Goal: Task Accomplishment & Management: Manage account settings

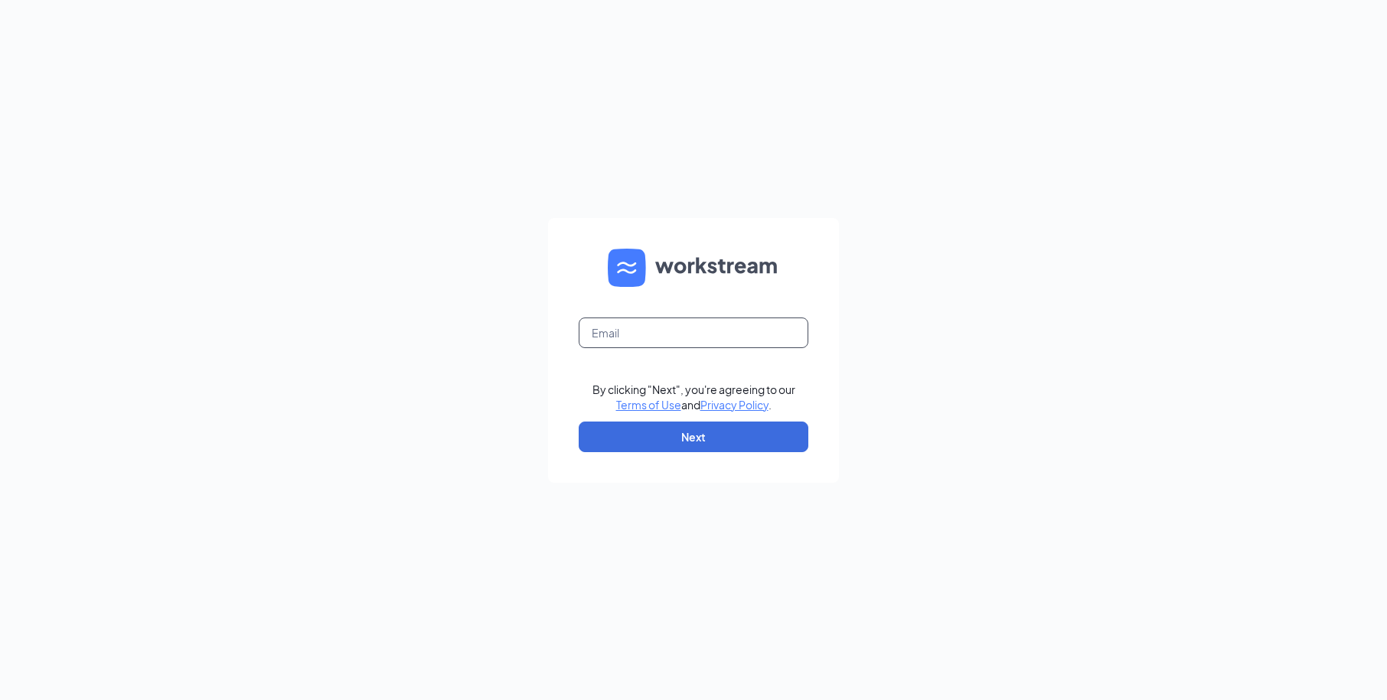
click at [695, 322] on input "text" at bounding box center [694, 333] width 230 height 31
type input "1387@internal-email.com"
click at [708, 432] on button "Next" at bounding box center [694, 437] width 230 height 31
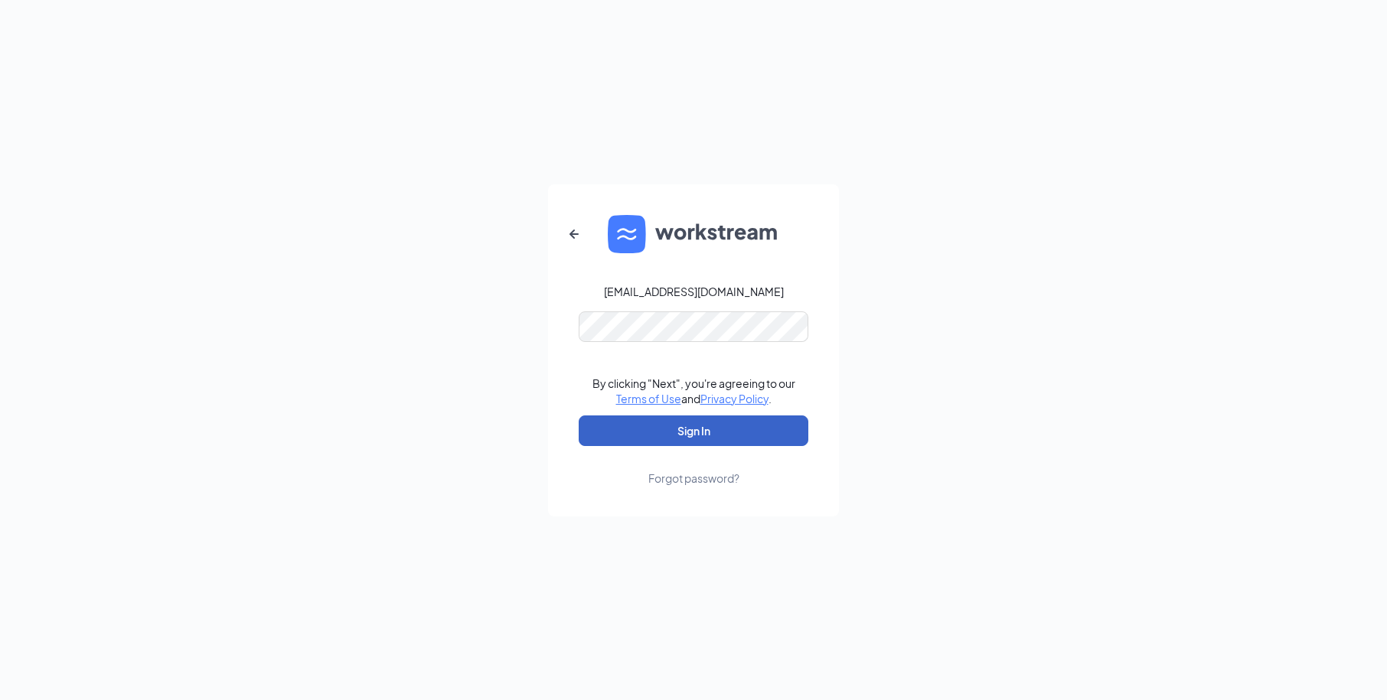
click at [685, 435] on button "Sign In" at bounding box center [694, 431] width 230 height 31
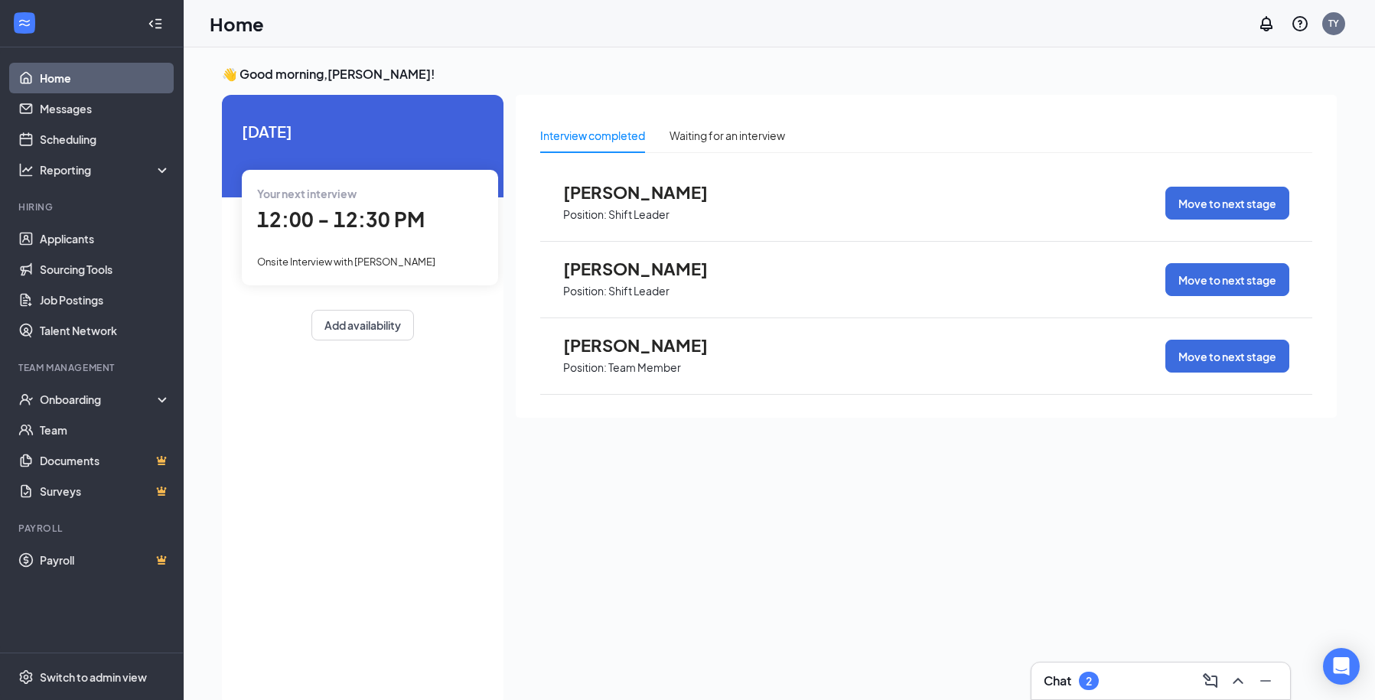
click at [595, 350] on span "[PERSON_NAME]" at bounding box center [647, 345] width 168 height 20
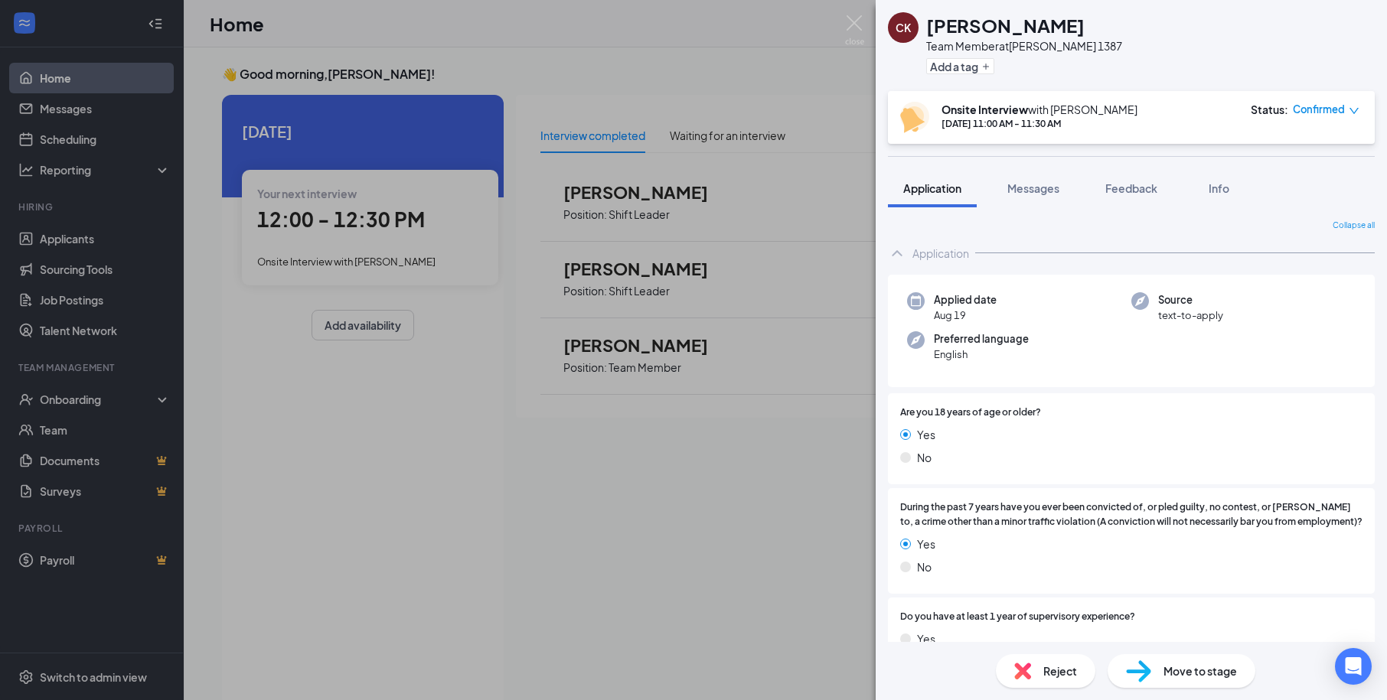
click at [511, 44] on div "CK [PERSON_NAME] Team Member at [PERSON_NAME] 1387 Add a tag Onsite Interview w…" at bounding box center [693, 350] width 1387 height 700
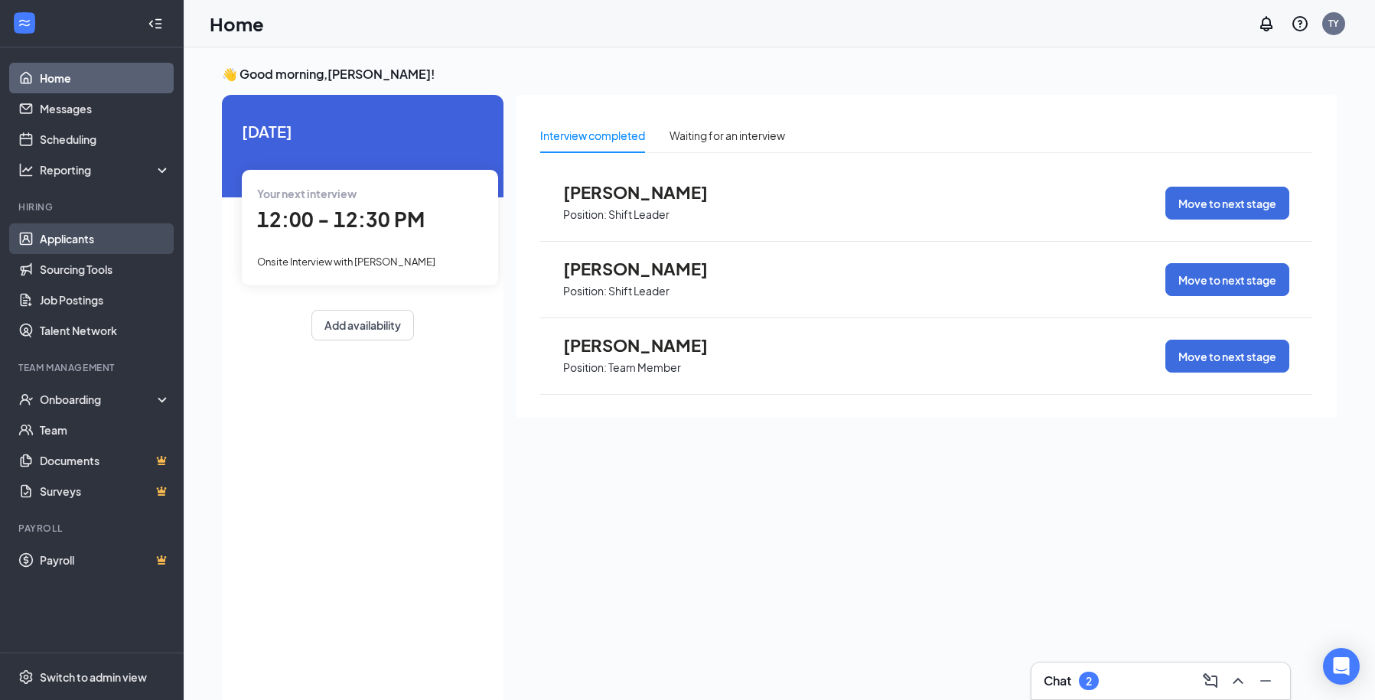
click at [83, 243] on link "Applicants" at bounding box center [105, 238] width 131 height 31
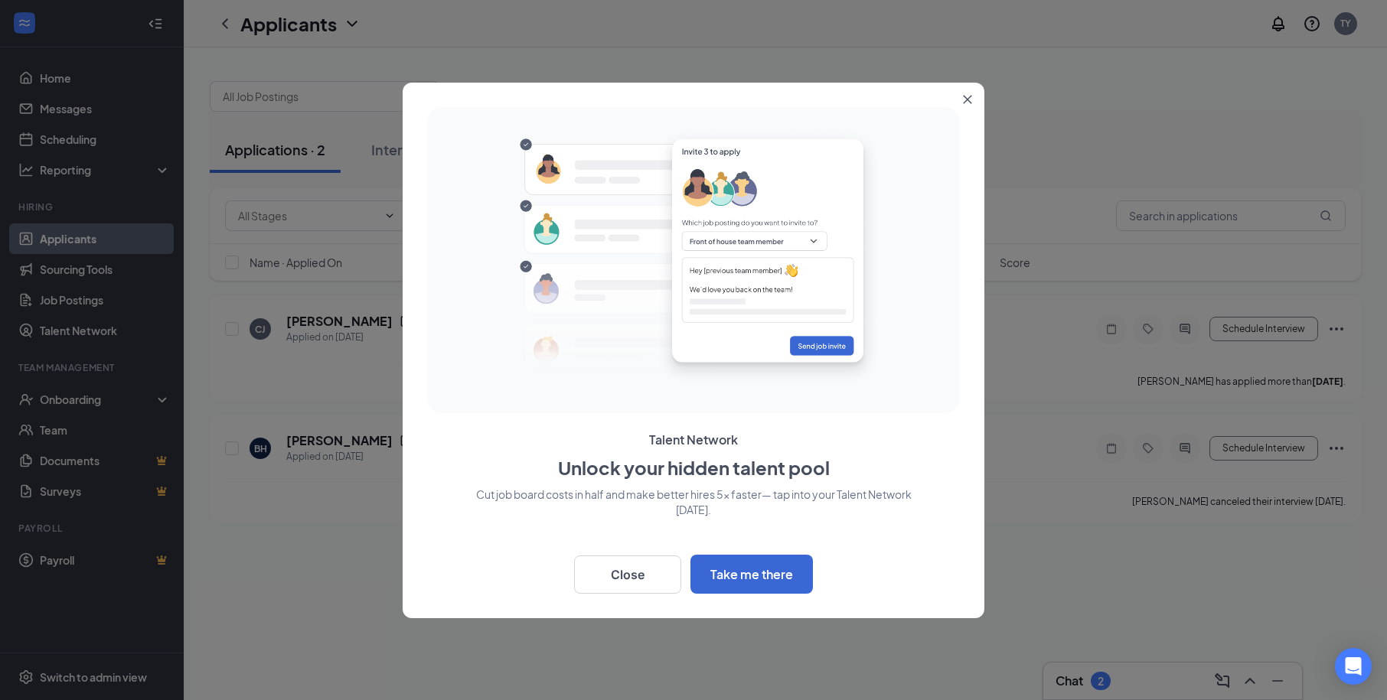
click at [969, 95] on icon "Close" at bounding box center [967, 99] width 9 height 9
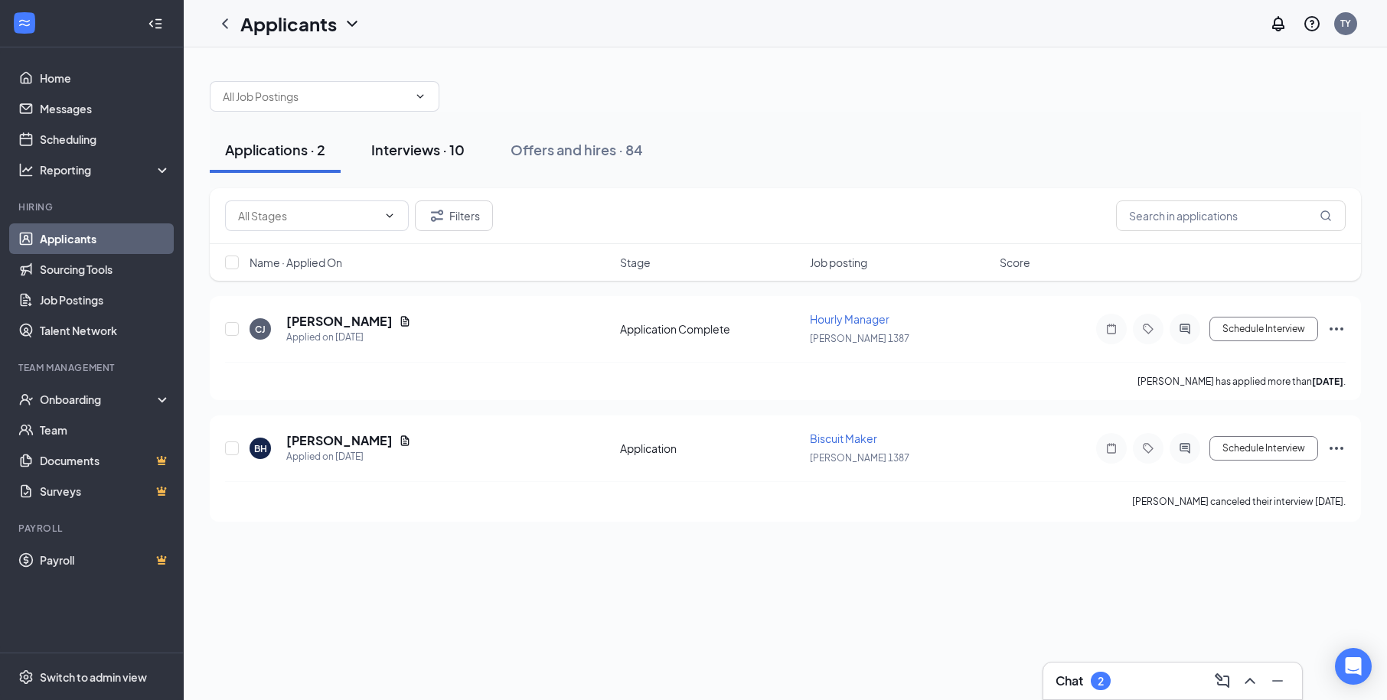
click at [438, 148] on div "Interviews · 10" at bounding box center [417, 149] width 93 height 19
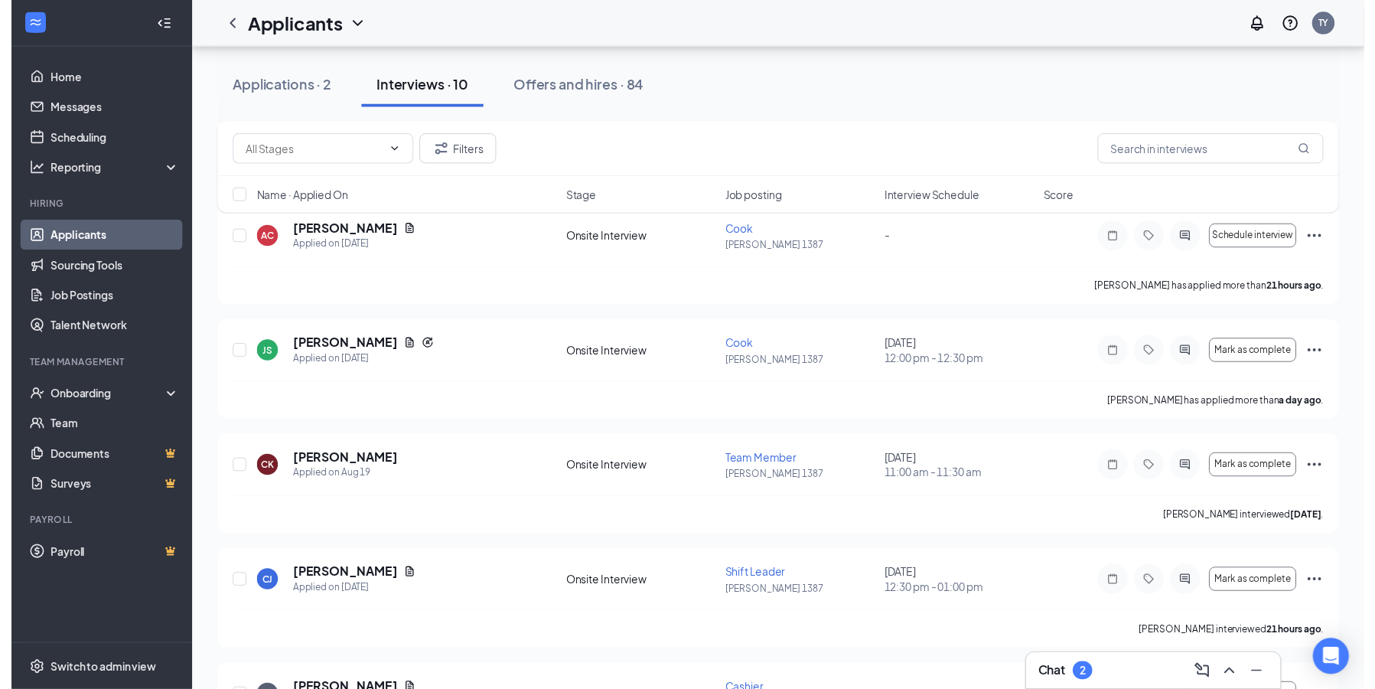
scroll to position [224, 0]
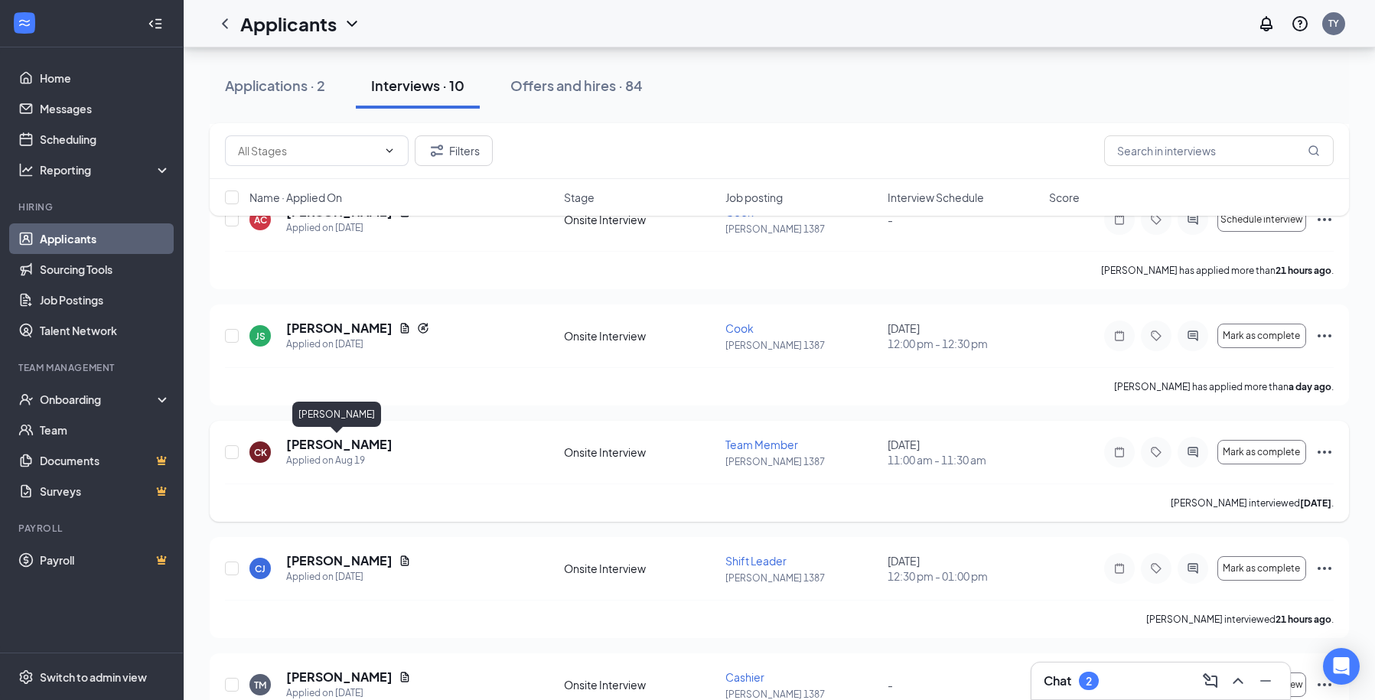
click at [309, 444] on h5 "[PERSON_NAME]" at bounding box center [339, 444] width 106 height 17
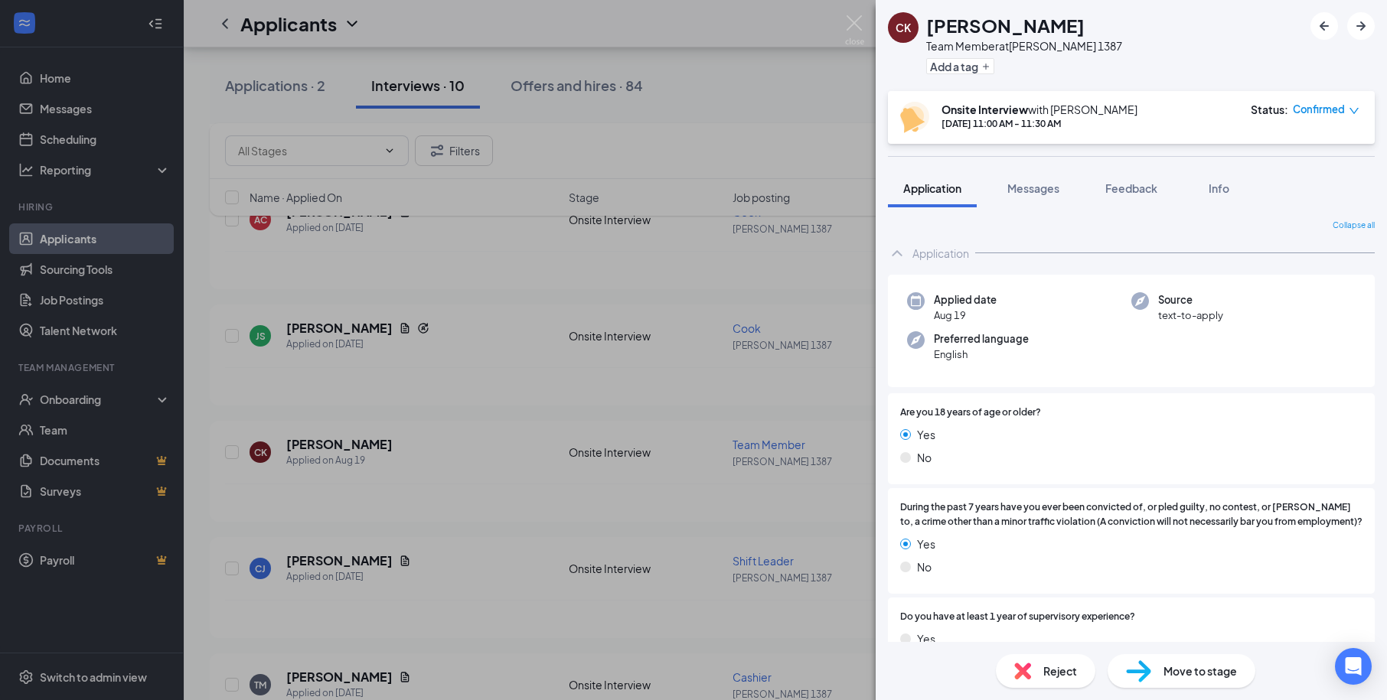
click at [1069, 675] on span "Reject" at bounding box center [1060, 671] width 34 height 17
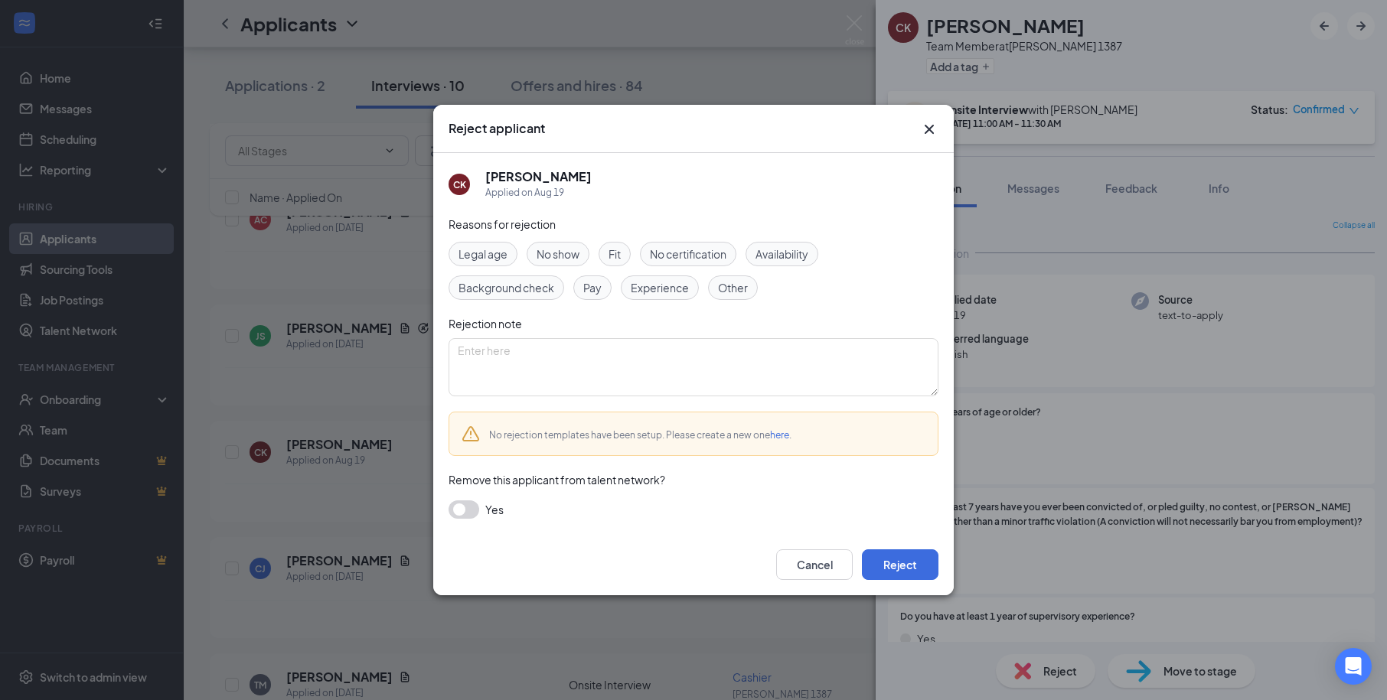
click at [576, 252] on span "No show" at bounding box center [558, 254] width 43 height 17
click at [918, 558] on button "Reject" at bounding box center [900, 565] width 77 height 31
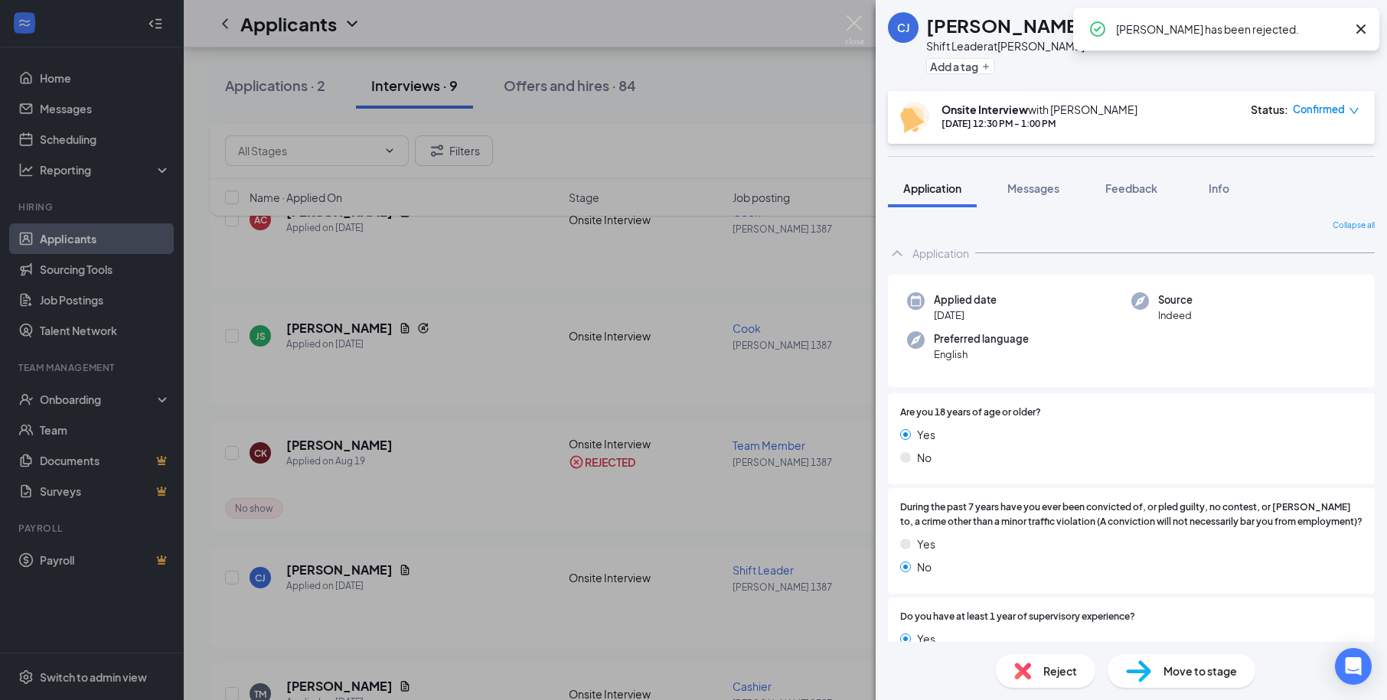
click at [671, 263] on div "[PERSON_NAME] Shift Leader at [PERSON_NAME] 1387 Add a tag Onsite Interview wit…" at bounding box center [693, 350] width 1387 height 700
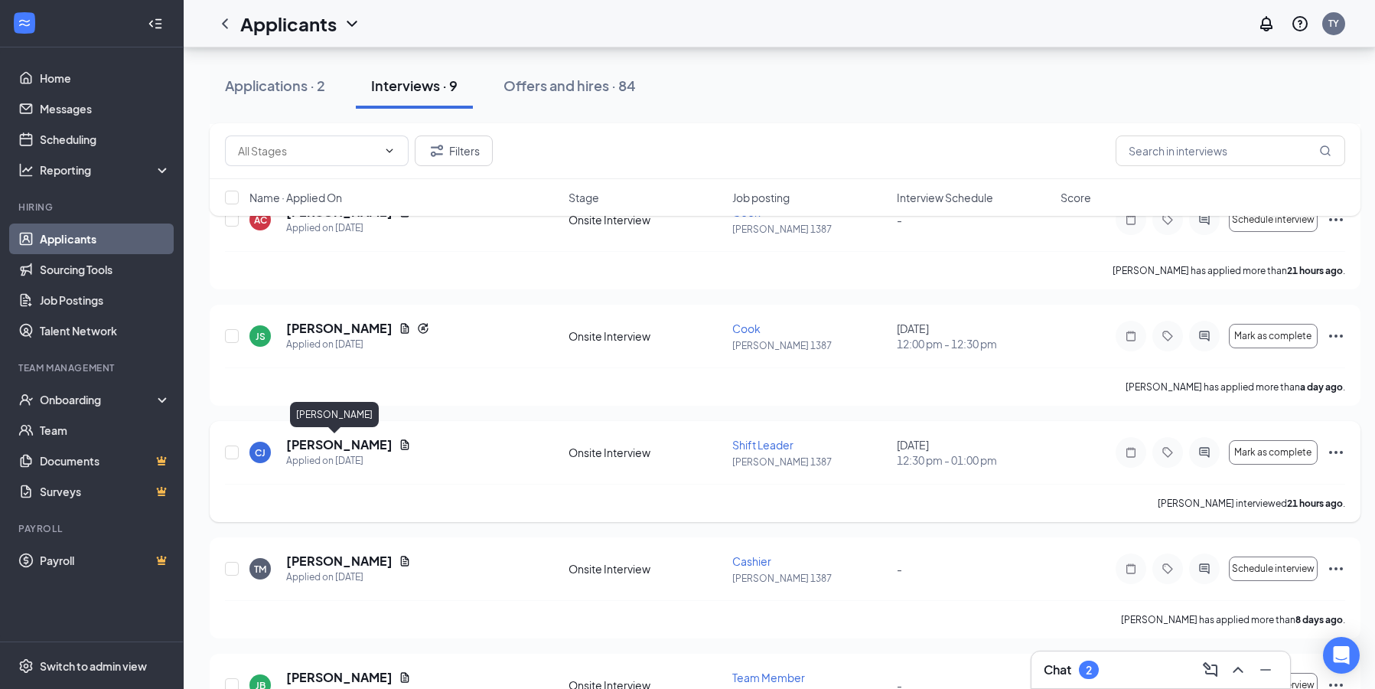
click at [322, 442] on h5 "[PERSON_NAME]" at bounding box center [339, 444] width 106 height 17
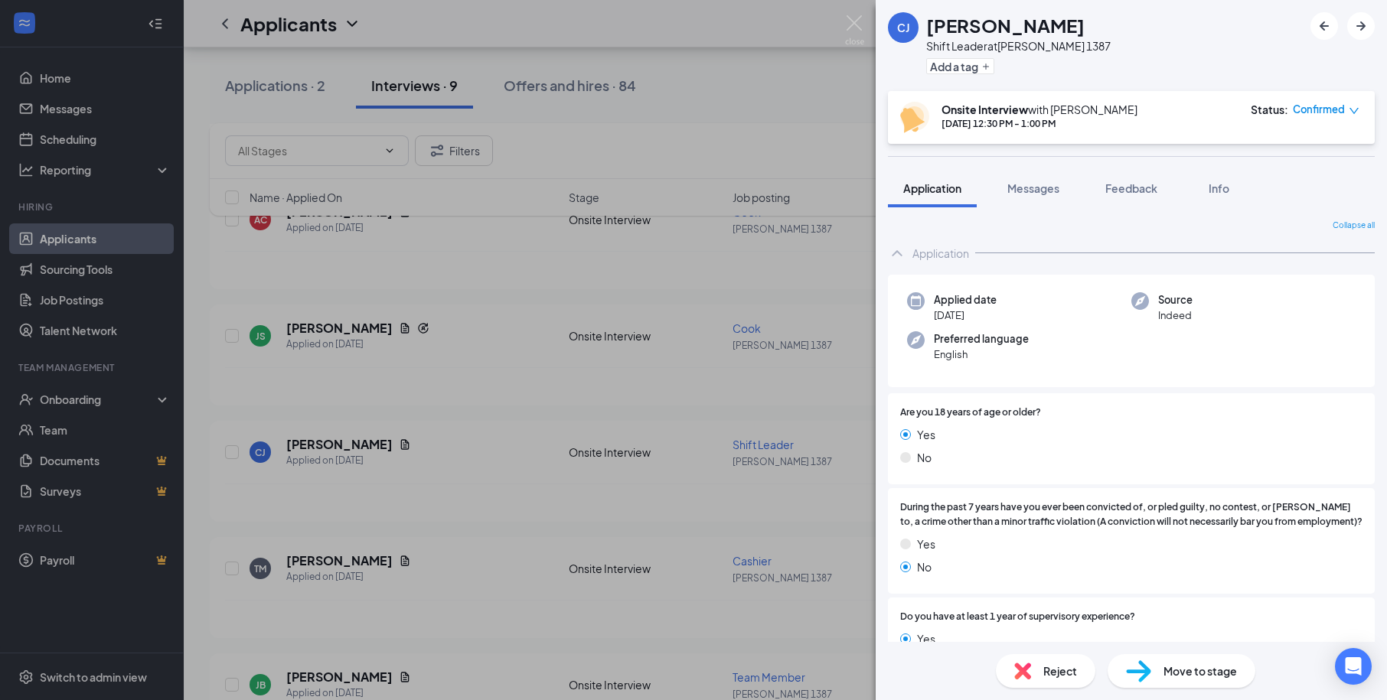
click at [1058, 670] on span "Reject" at bounding box center [1060, 671] width 34 height 17
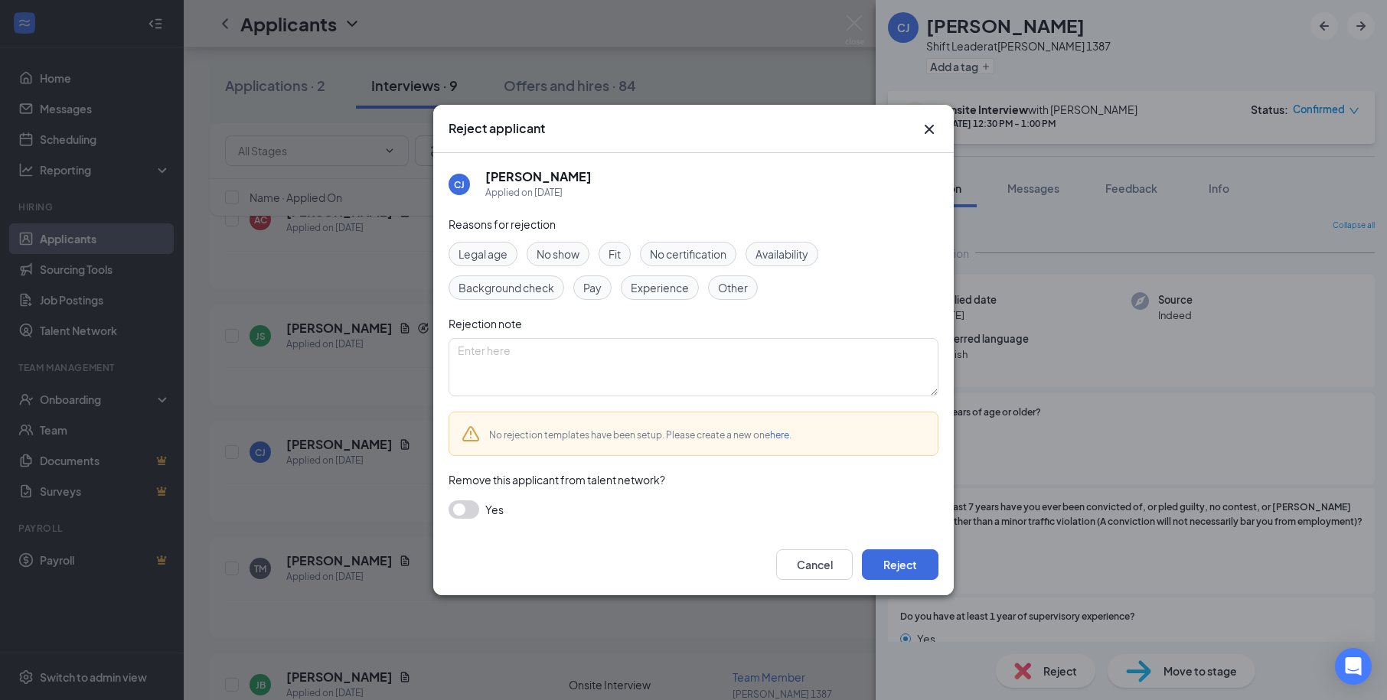
click at [566, 256] on span "No show" at bounding box center [558, 254] width 43 height 17
click at [907, 556] on button "Reject" at bounding box center [900, 565] width 77 height 31
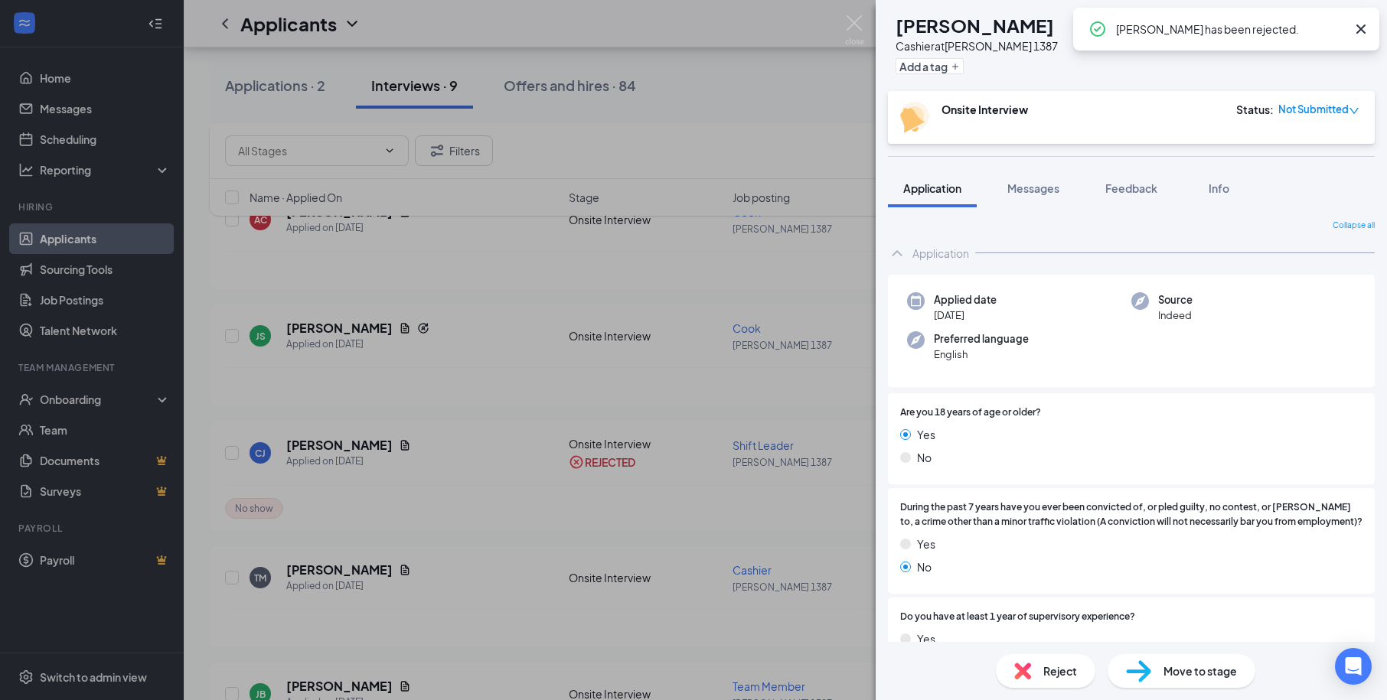
click at [663, 266] on div "TM [PERSON_NAME] Cashier at [PERSON_NAME] 1387 Add a tag Onsite Interview Statu…" at bounding box center [693, 350] width 1387 height 700
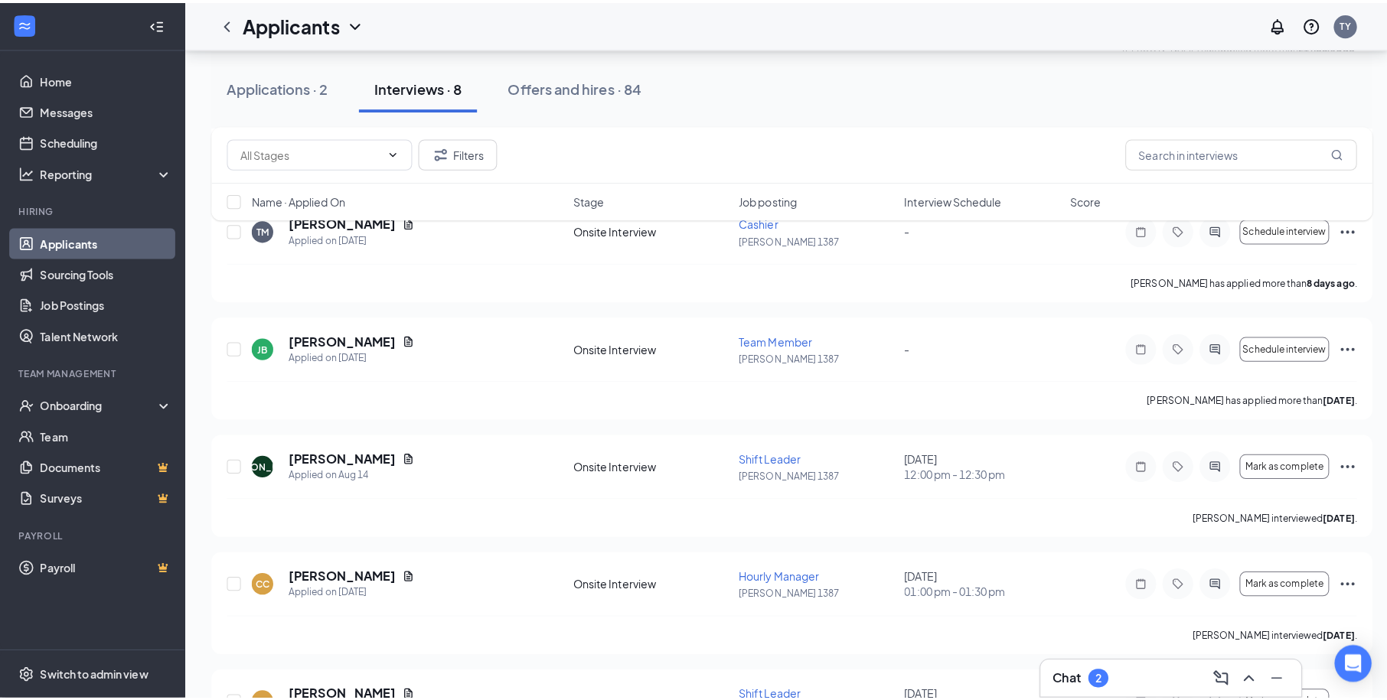
scroll to position [454, 0]
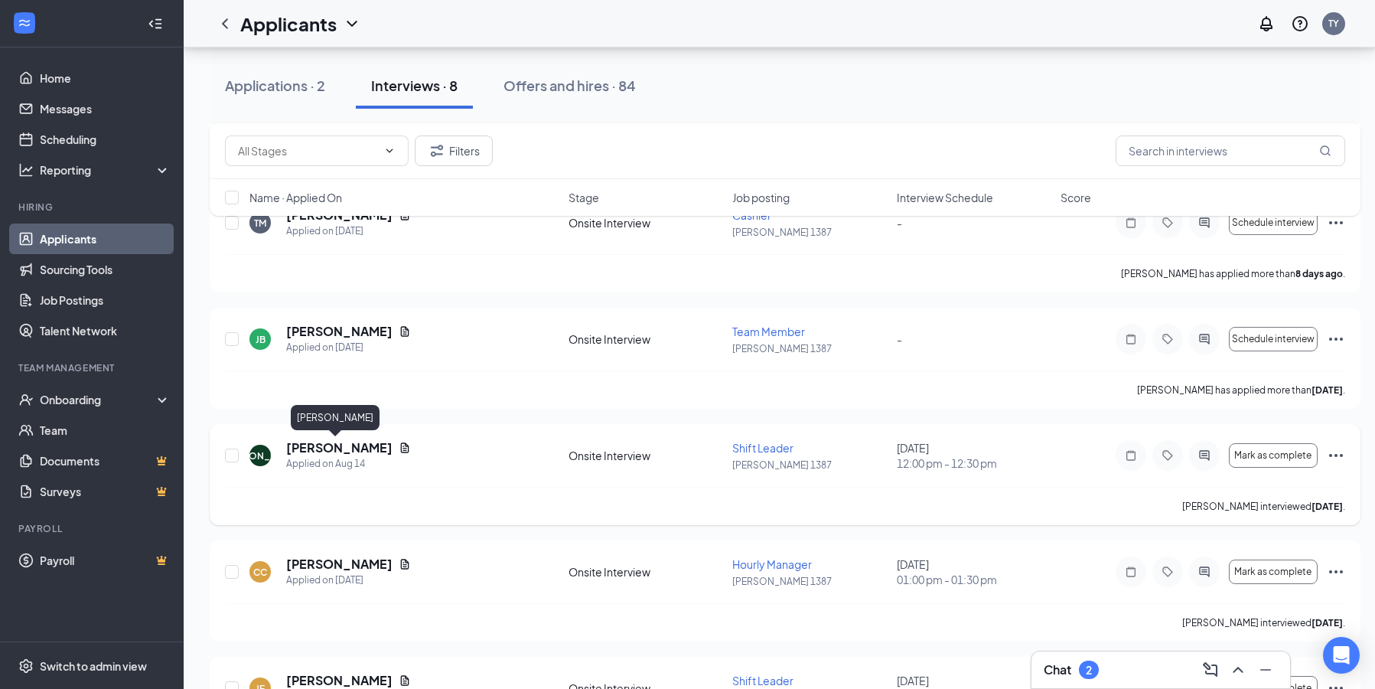
click at [334, 450] on h5 "[PERSON_NAME]" at bounding box center [339, 447] width 106 height 17
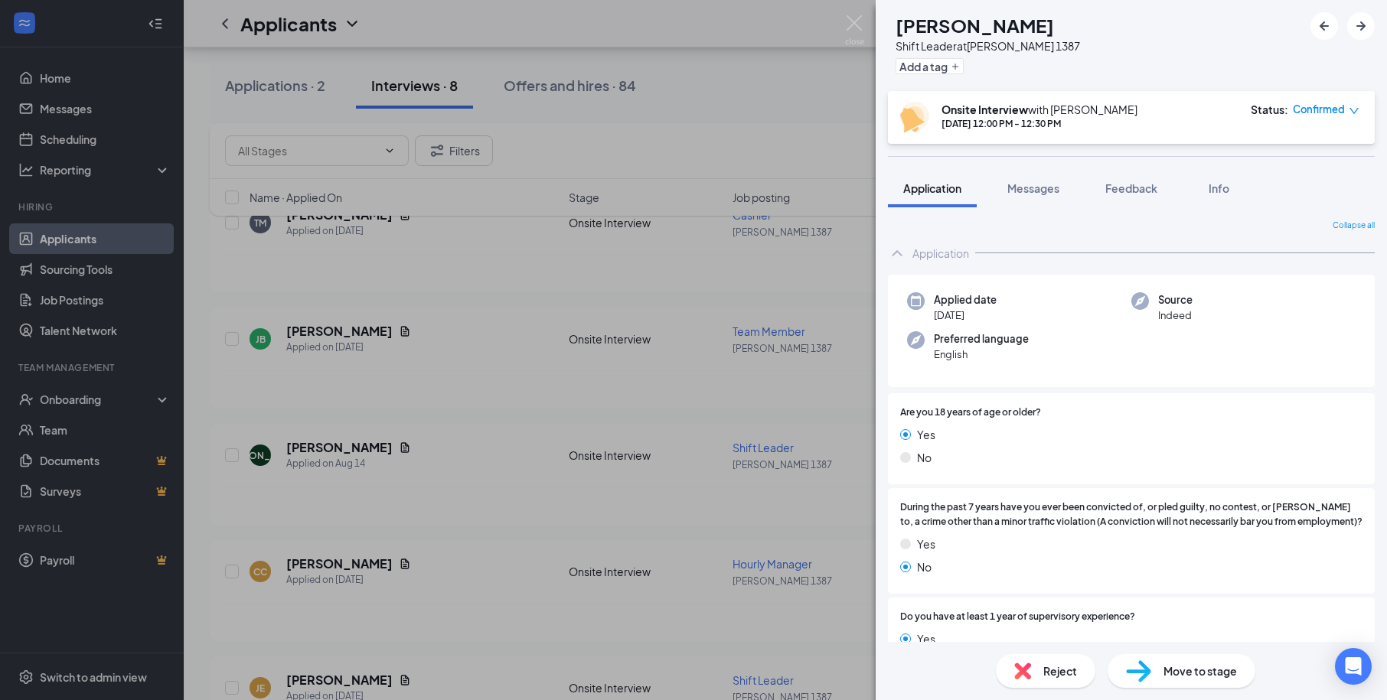
click at [1049, 672] on span "Reject" at bounding box center [1060, 671] width 34 height 17
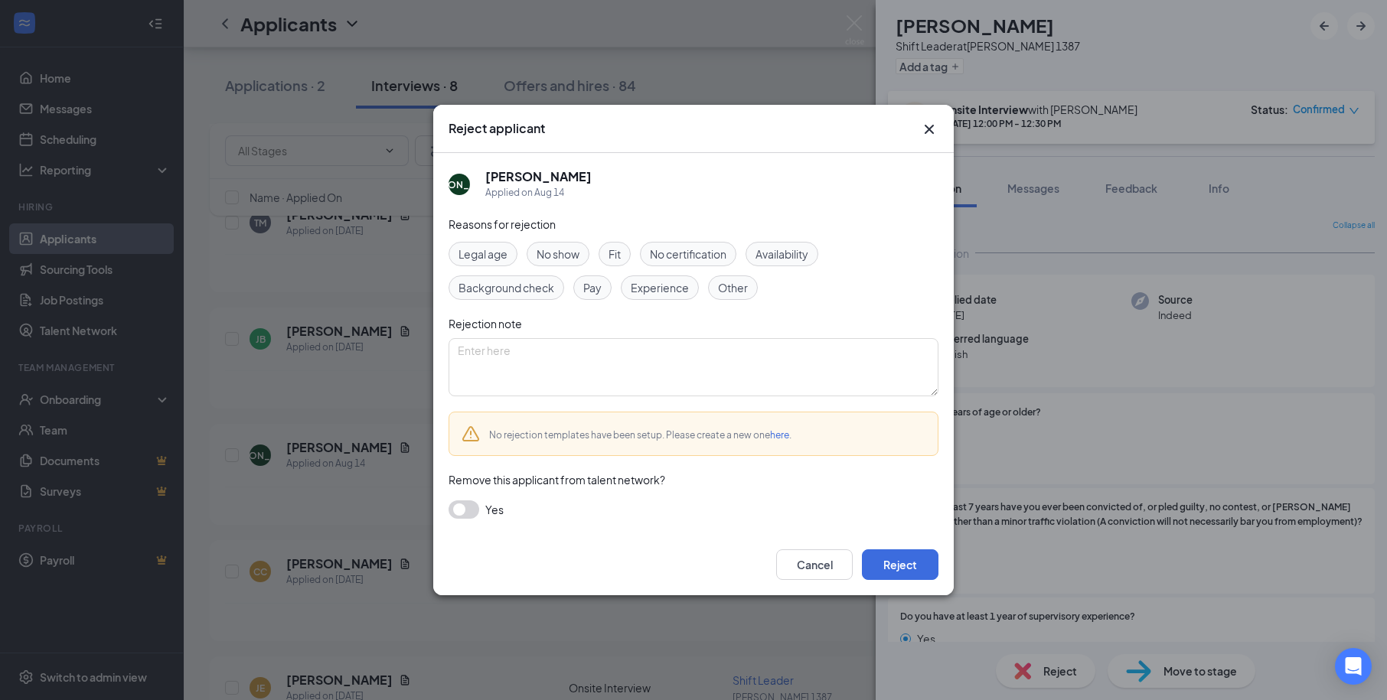
click at [565, 252] on span "No show" at bounding box center [558, 254] width 43 height 17
click at [897, 564] on button "Reject" at bounding box center [900, 565] width 77 height 31
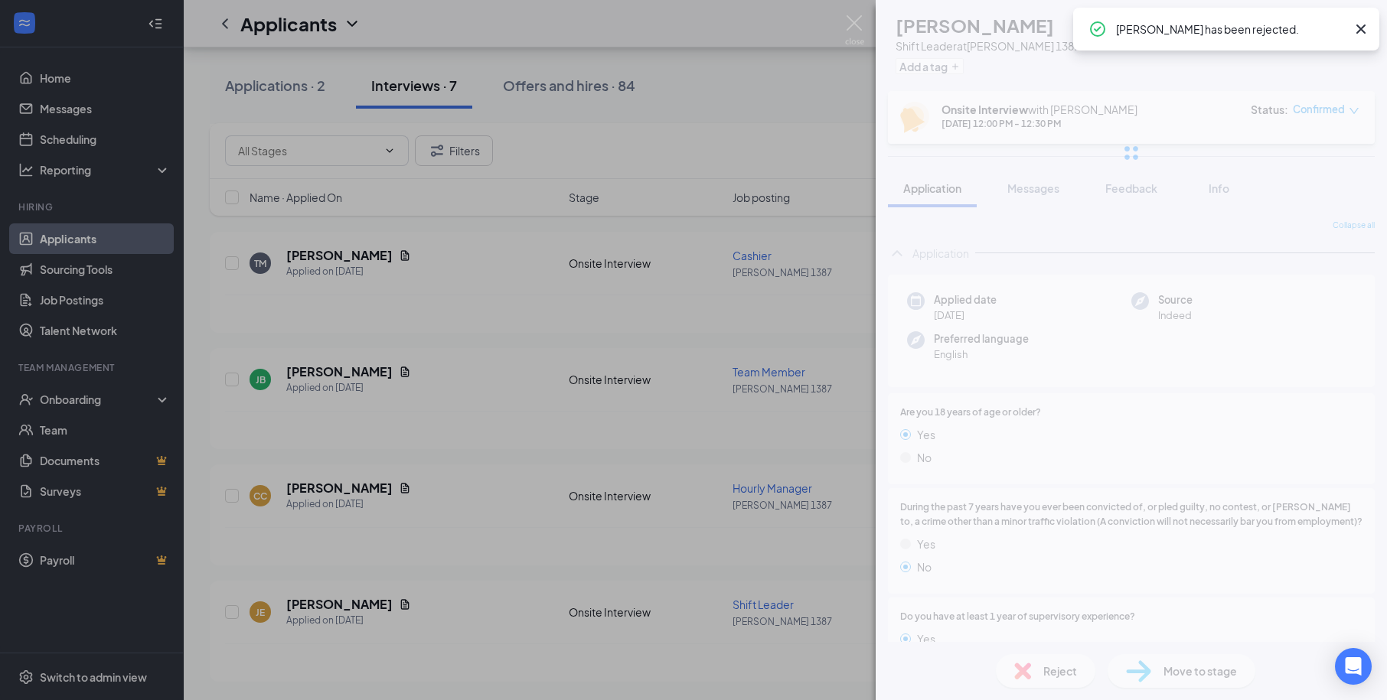
scroll to position [413, 0]
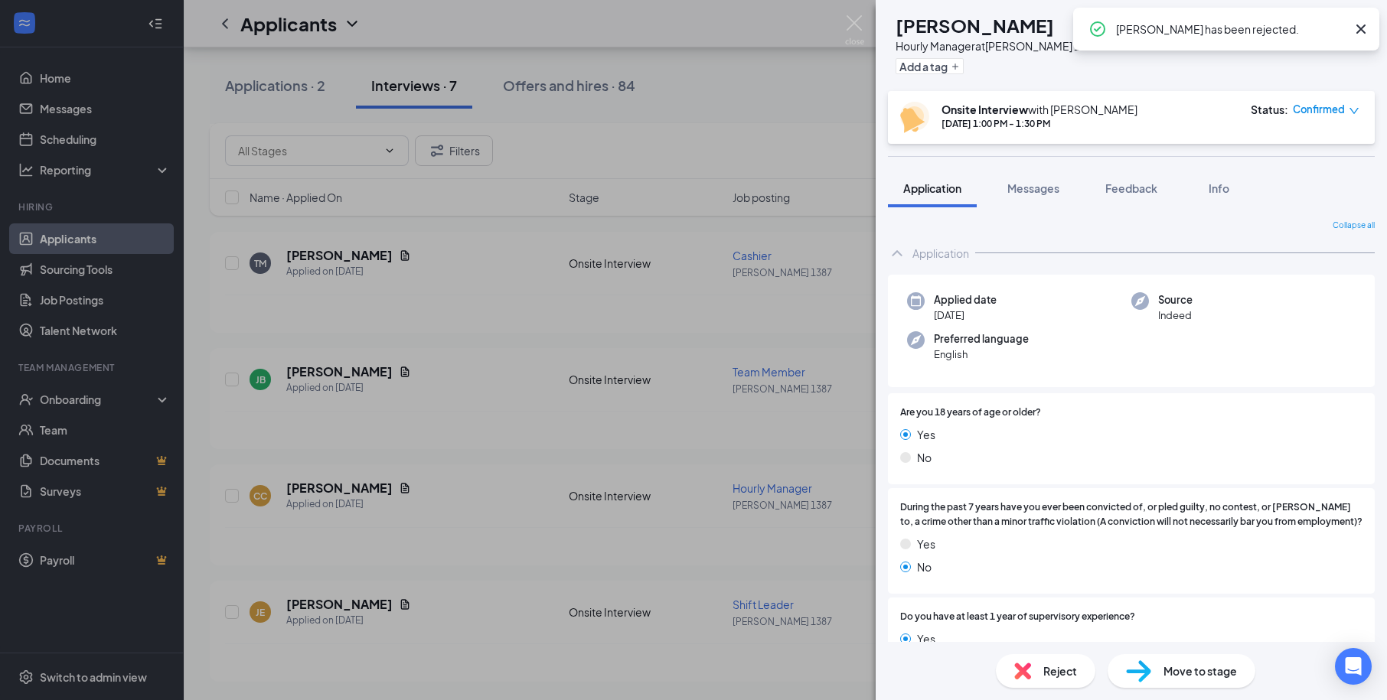
click at [480, 400] on div "CC [PERSON_NAME] Hourly Manager at [PERSON_NAME] 1387 Add a tag Onsite Intervie…" at bounding box center [693, 350] width 1387 height 700
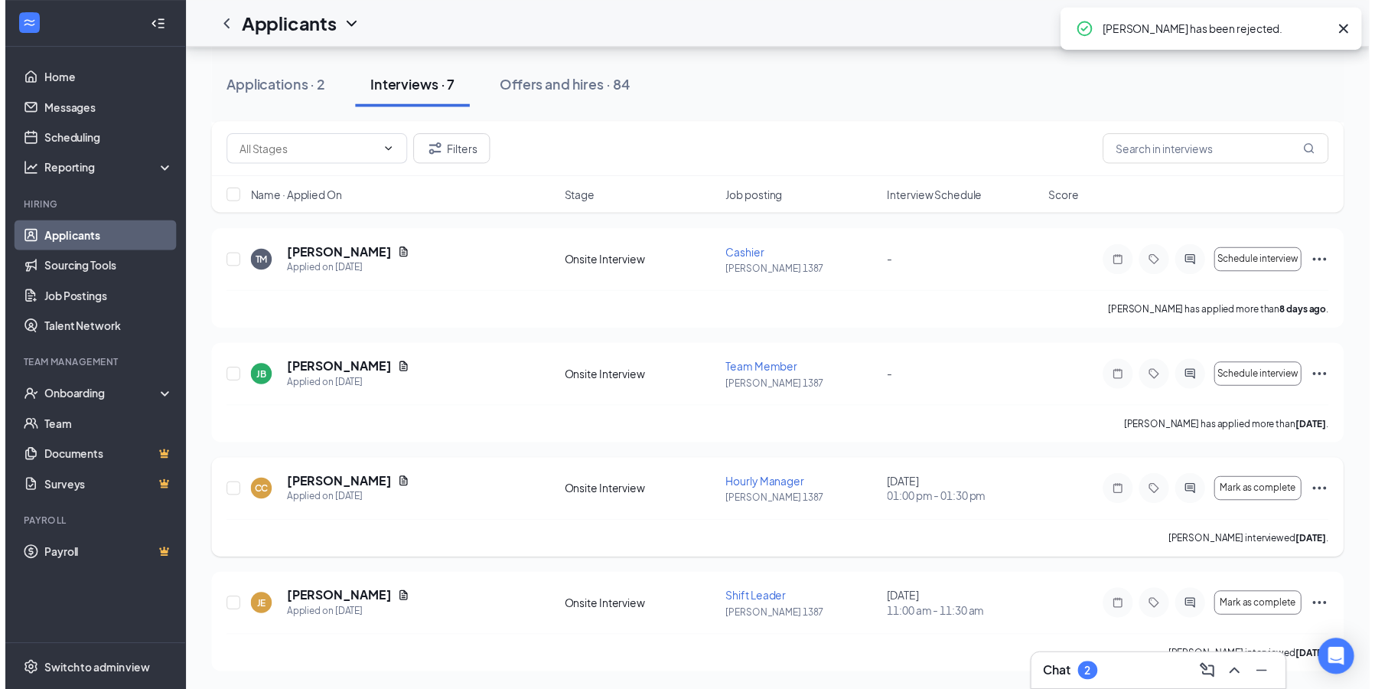
scroll to position [425, 0]
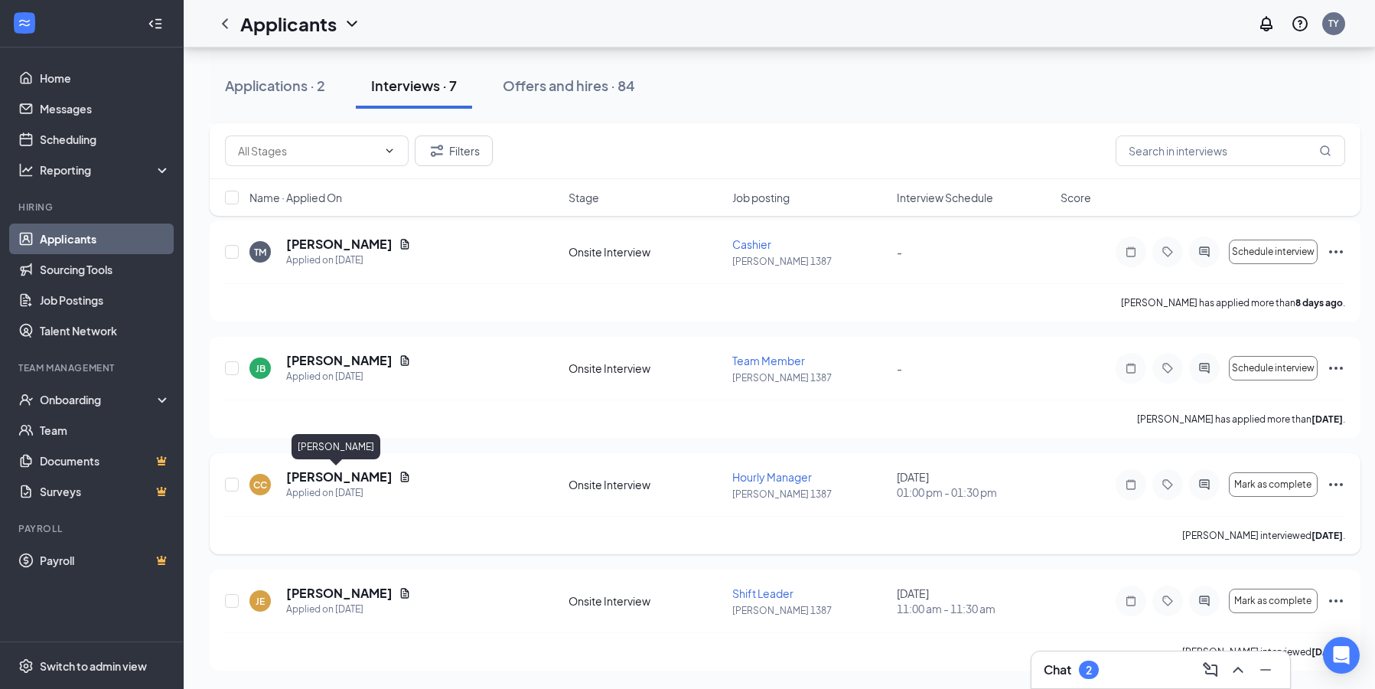
click at [350, 477] on h5 "[PERSON_NAME]" at bounding box center [339, 476] width 106 height 17
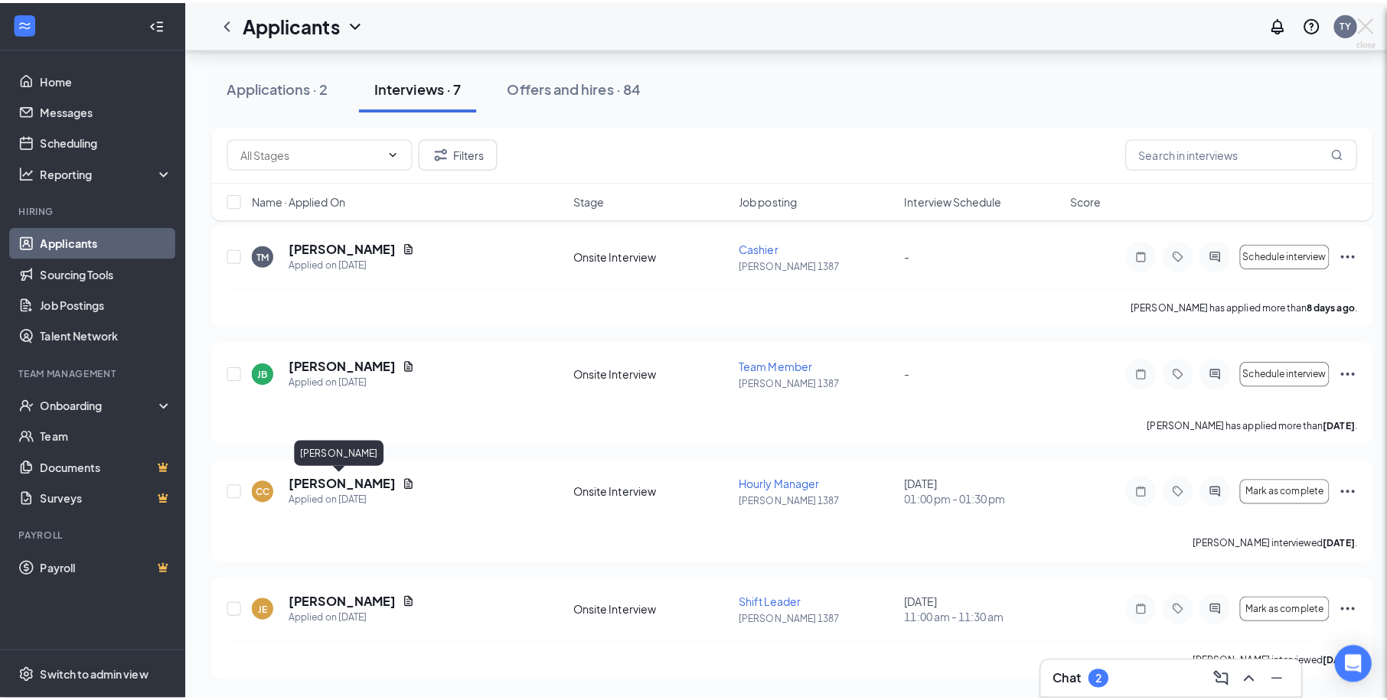
scroll to position [413, 0]
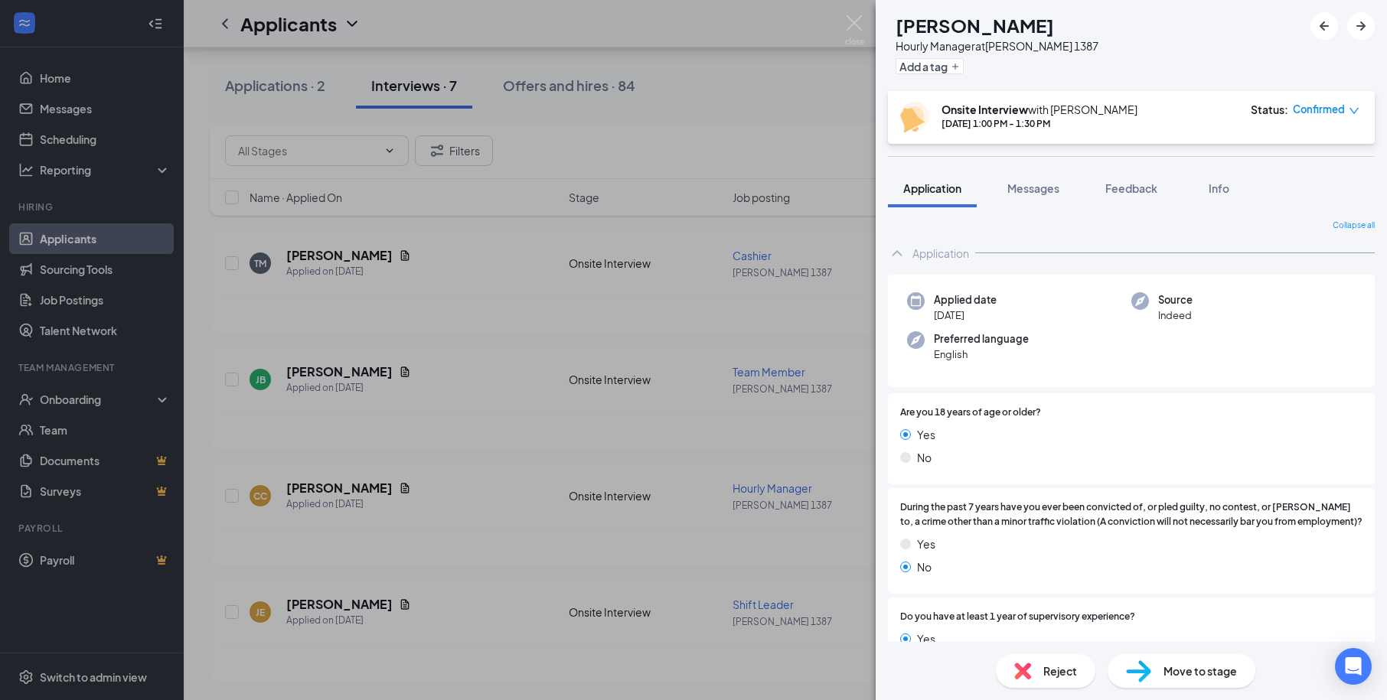
click at [1060, 674] on span "Reject" at bounding box center [1060, 671] width 34 height 17
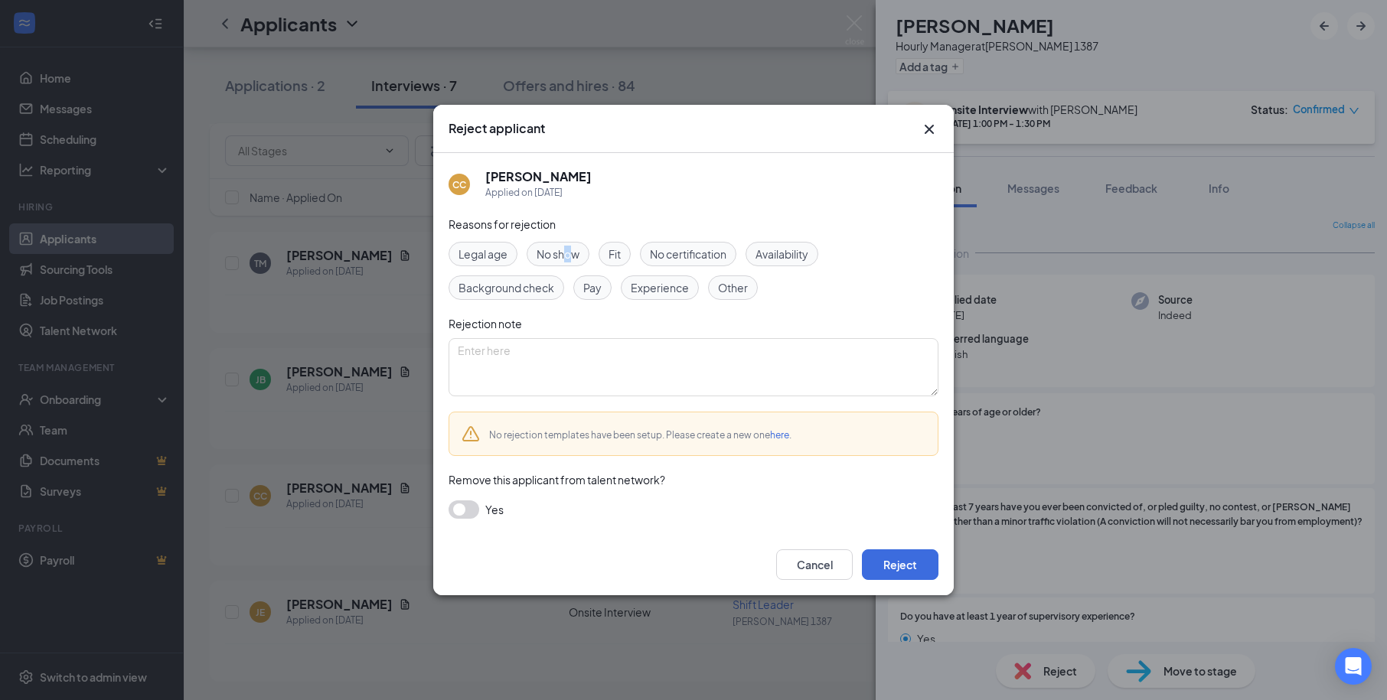
click at [572, 257] on span "No show" at bounding box center [558, 254] width 43 height 17
click at [555, 248] on span "No show" at bounding box center [558, 254] width 43 height 17
click at [555, 260] on span "No show" at bounding box center [558, 254] width 43 height 17
click at [902, 557] on button "Reject" at bounding box center [900, 565] width 77 height 31
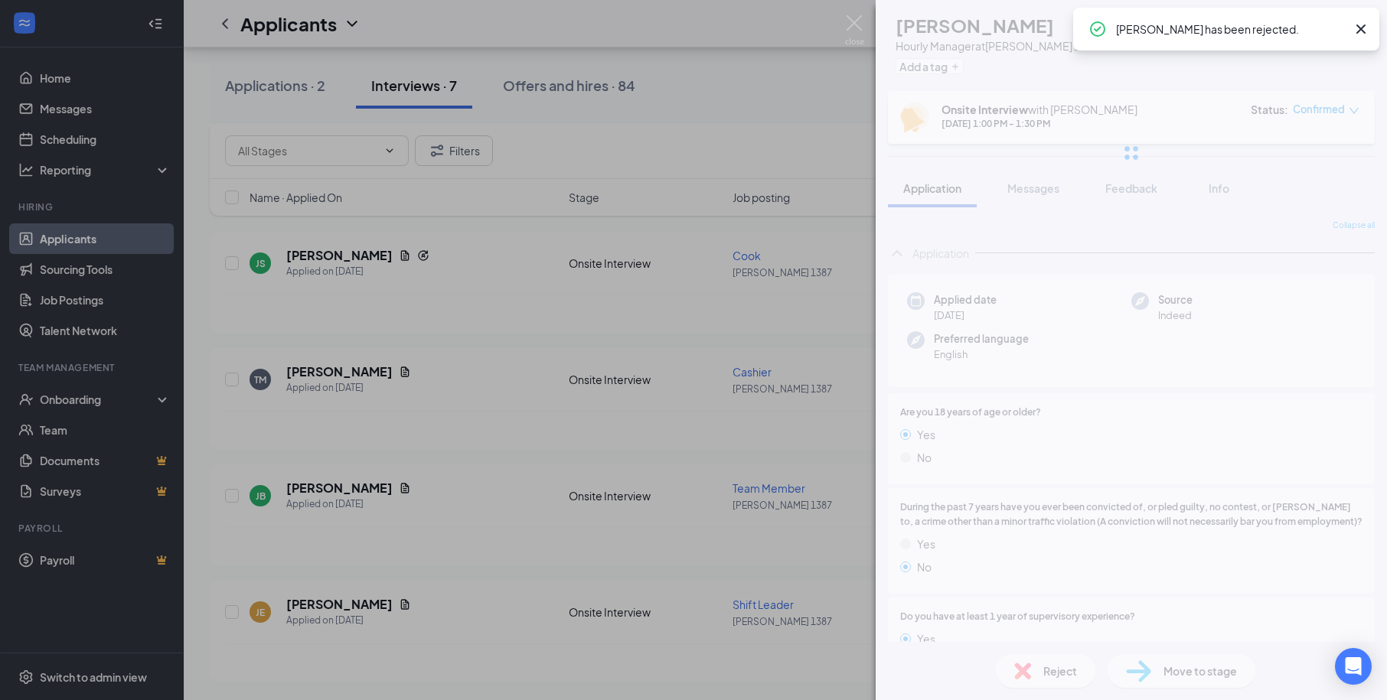
scroll to position [297, 0]
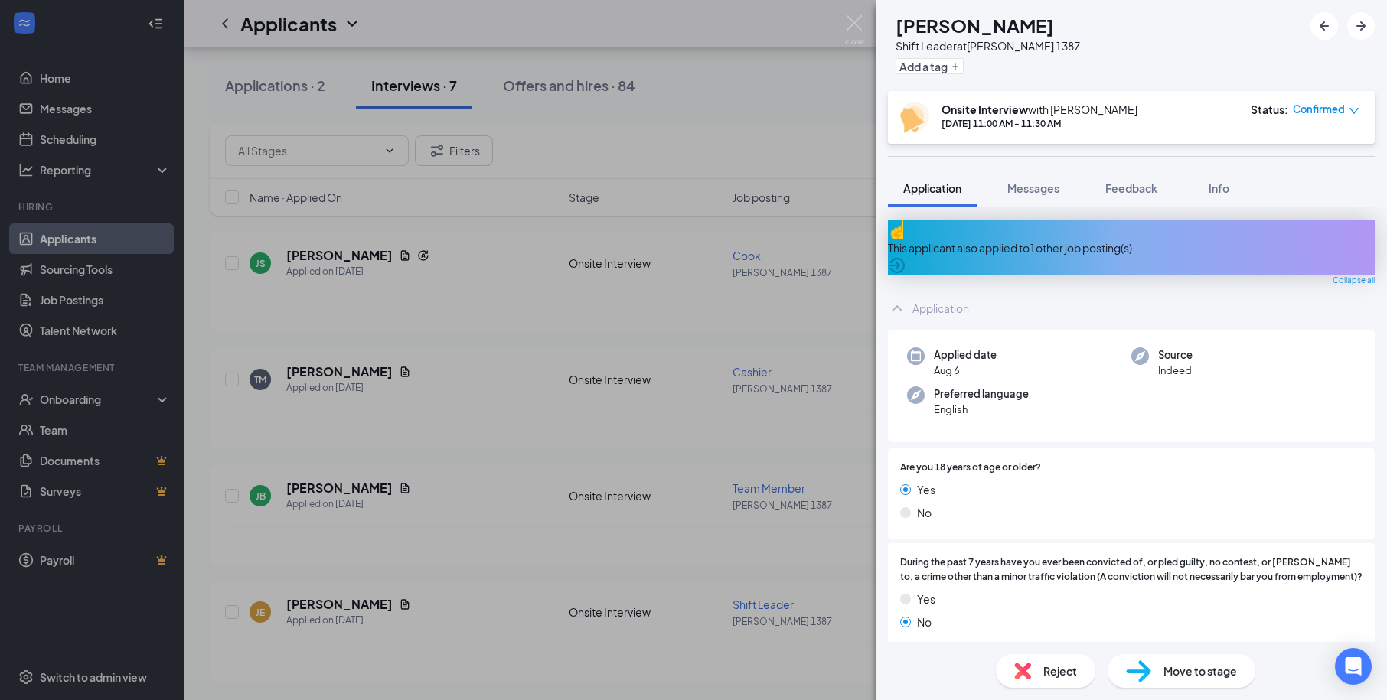
click at [500, 650] on div "JE [PERSON_NAME] Shift Leader at [PERSON_NAME] 1387 Add a tag Onsite Interview …" at bounding box center [693, 350] width 1387 height 700
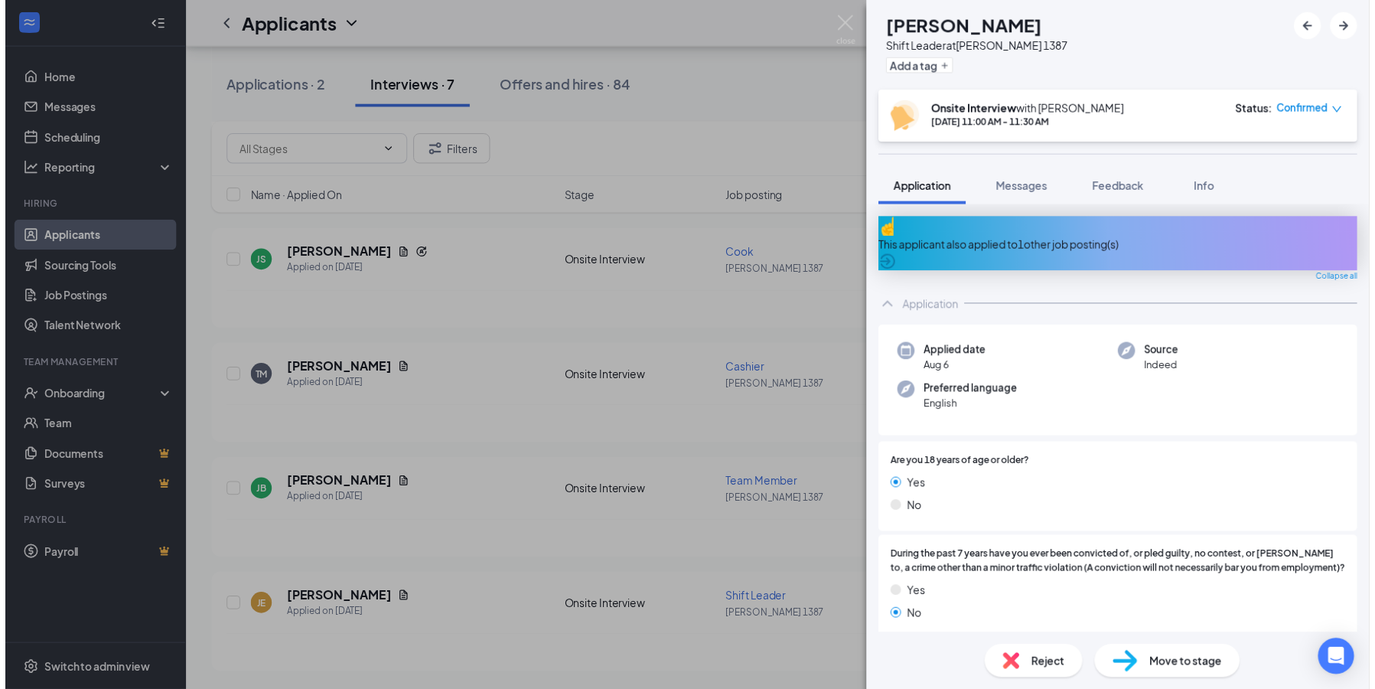
scroll to position [308, 0]
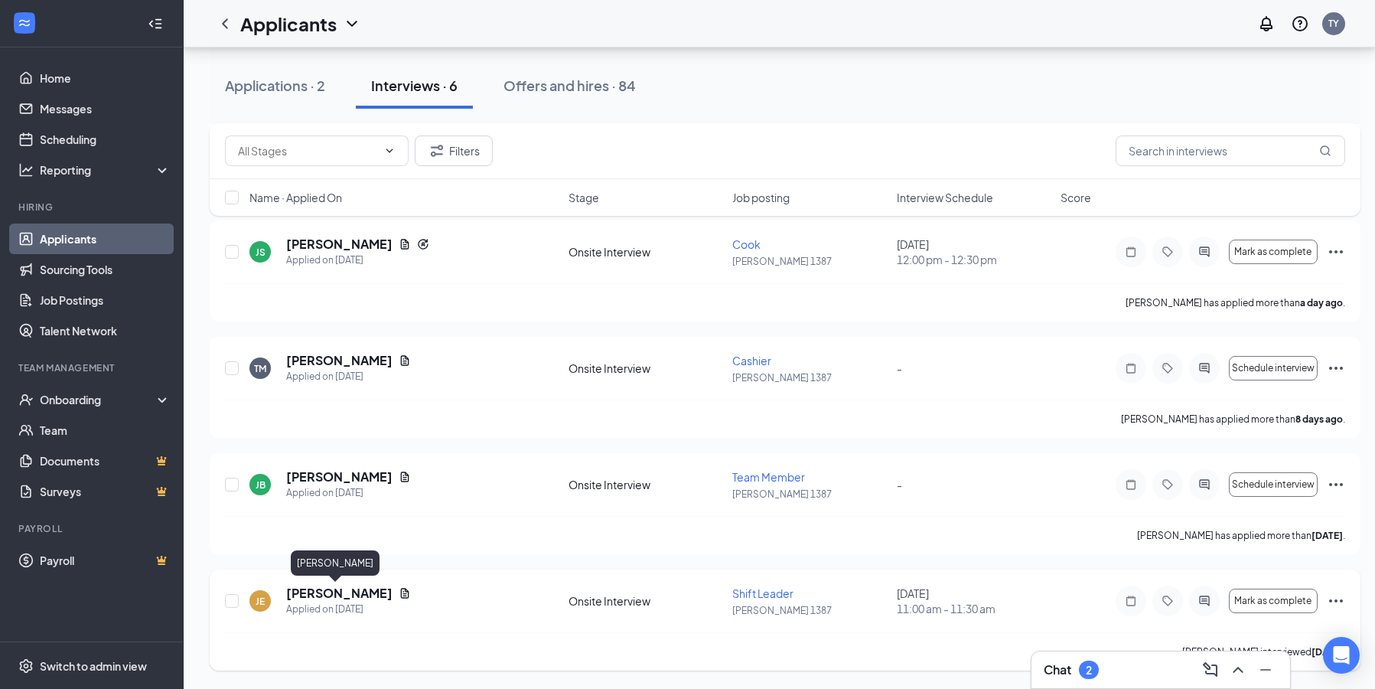
click at [345, 595] on h5 "[PERSON_NAME]" at bounding box center [339, 593] width 106 height 17
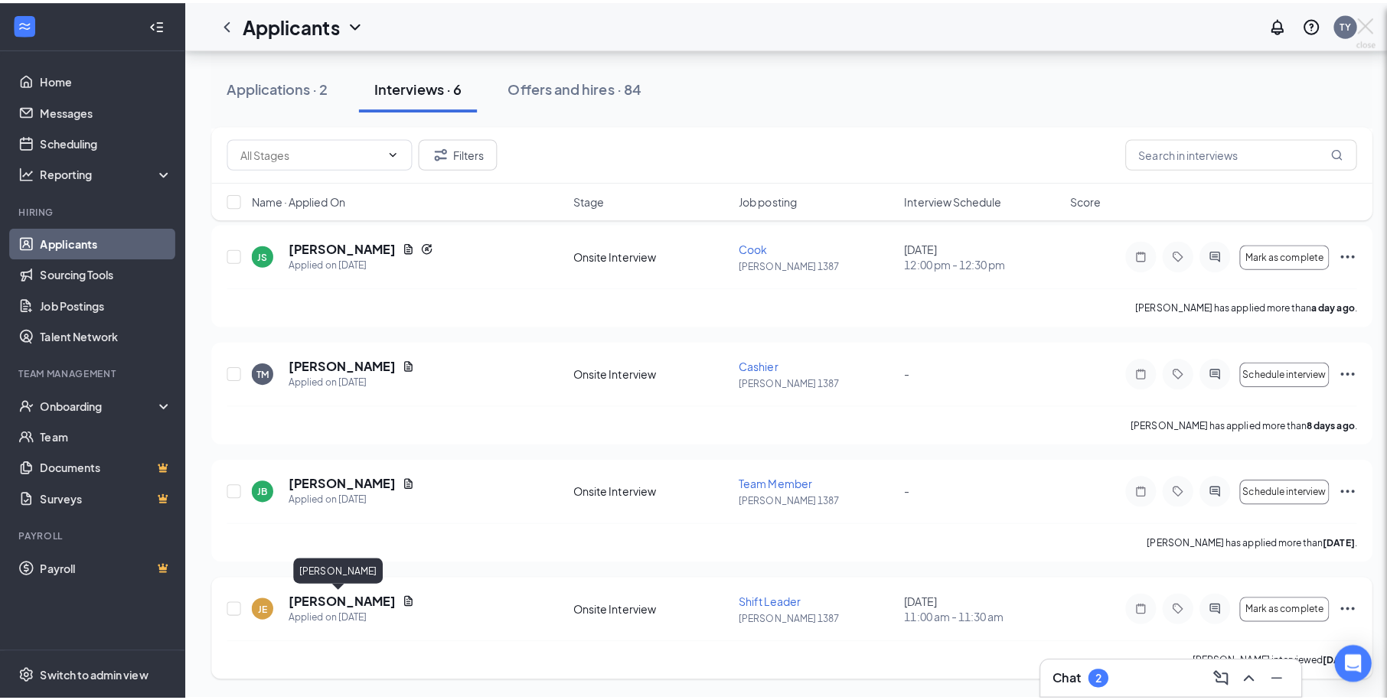
scroll to position [297, 0]
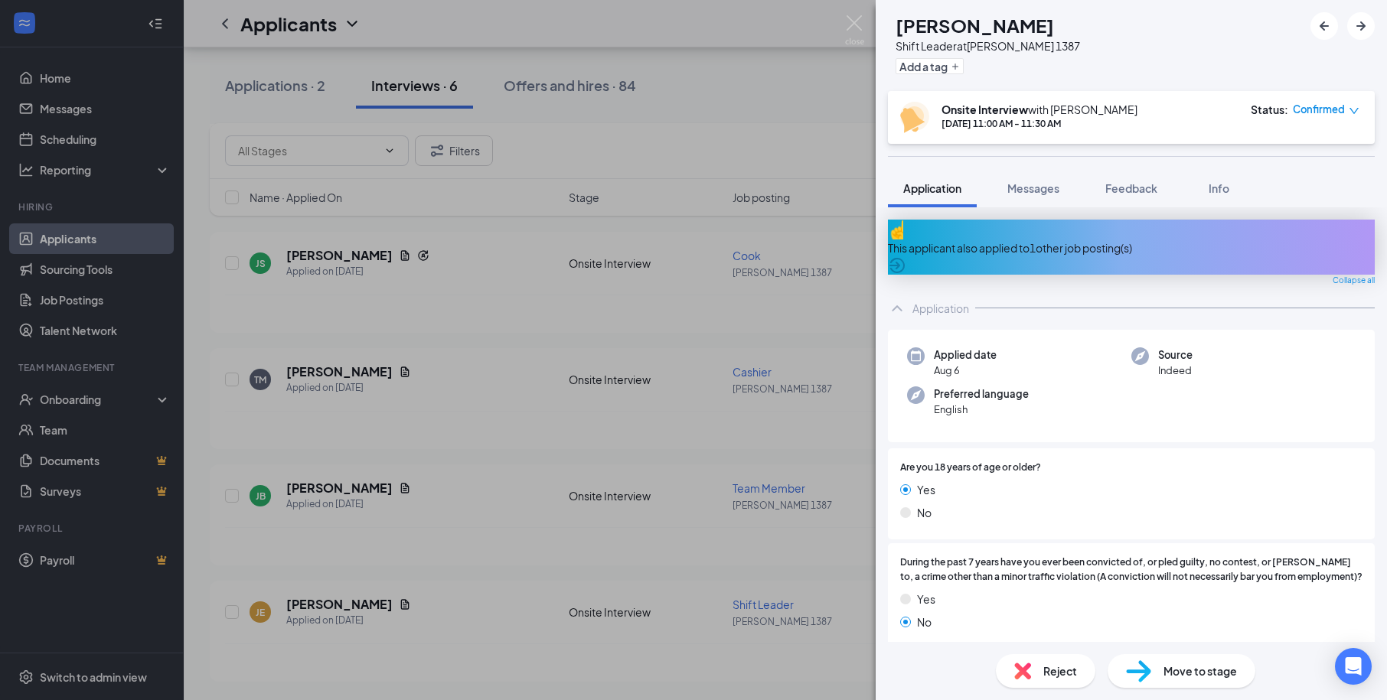
click at [1039, 669] on div "Reject" at bounding box center [1045, 671] width 99 height 34
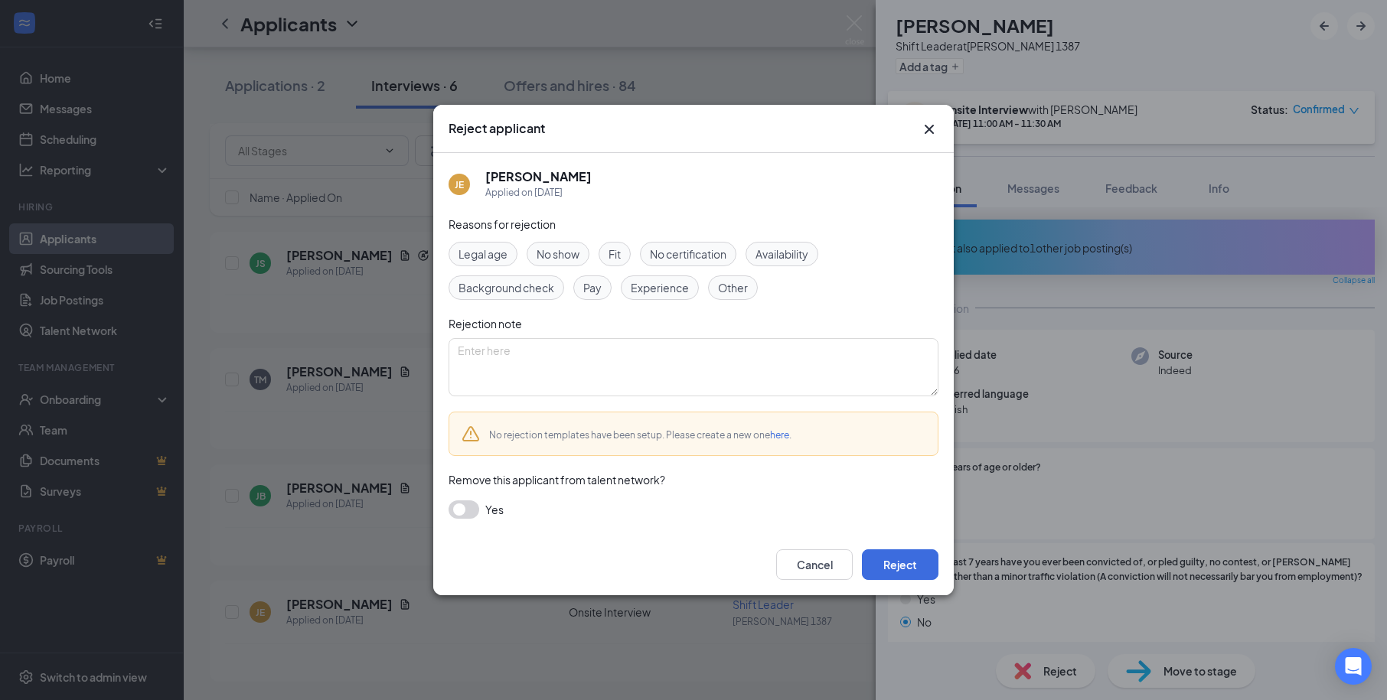
click at [564, 256] on span "No show" at bounding box center [558, 254] width 43 height 17
click at [889, 562] on button "Reject" at bounding box center [900, 565] width 77 height 31
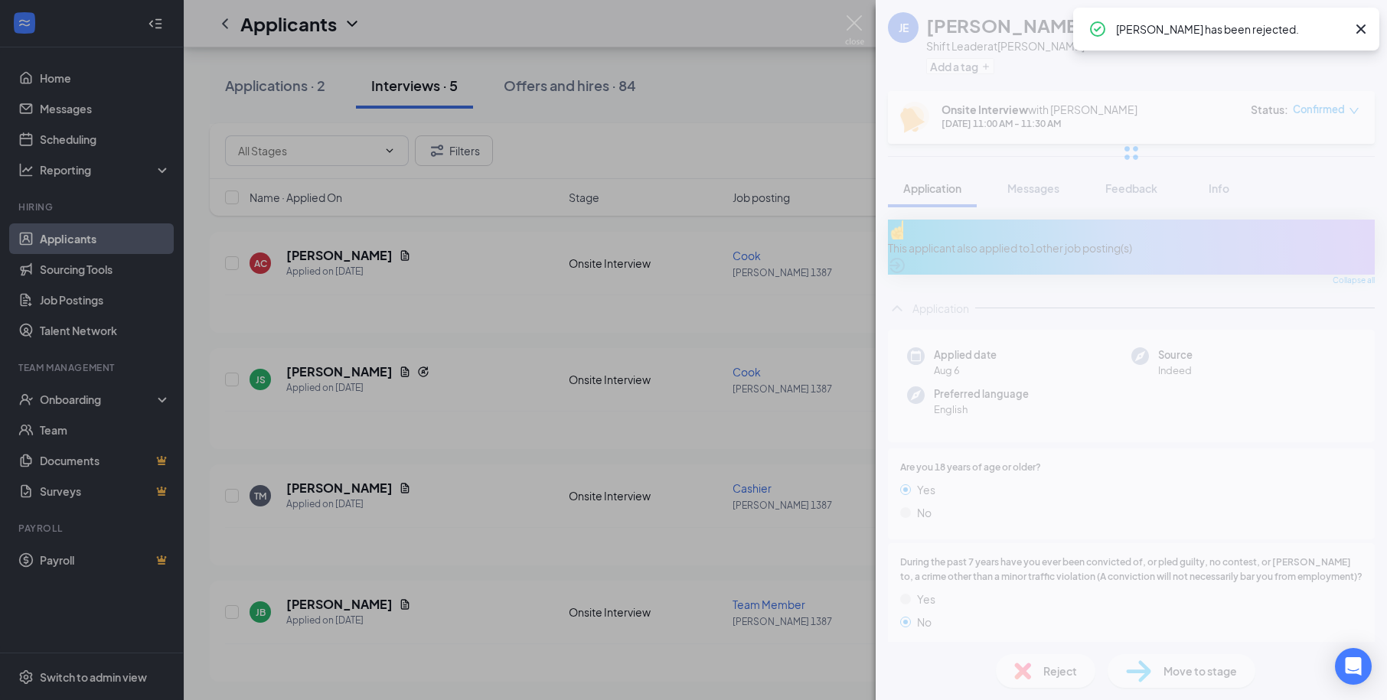
scroll to position [181, 0]
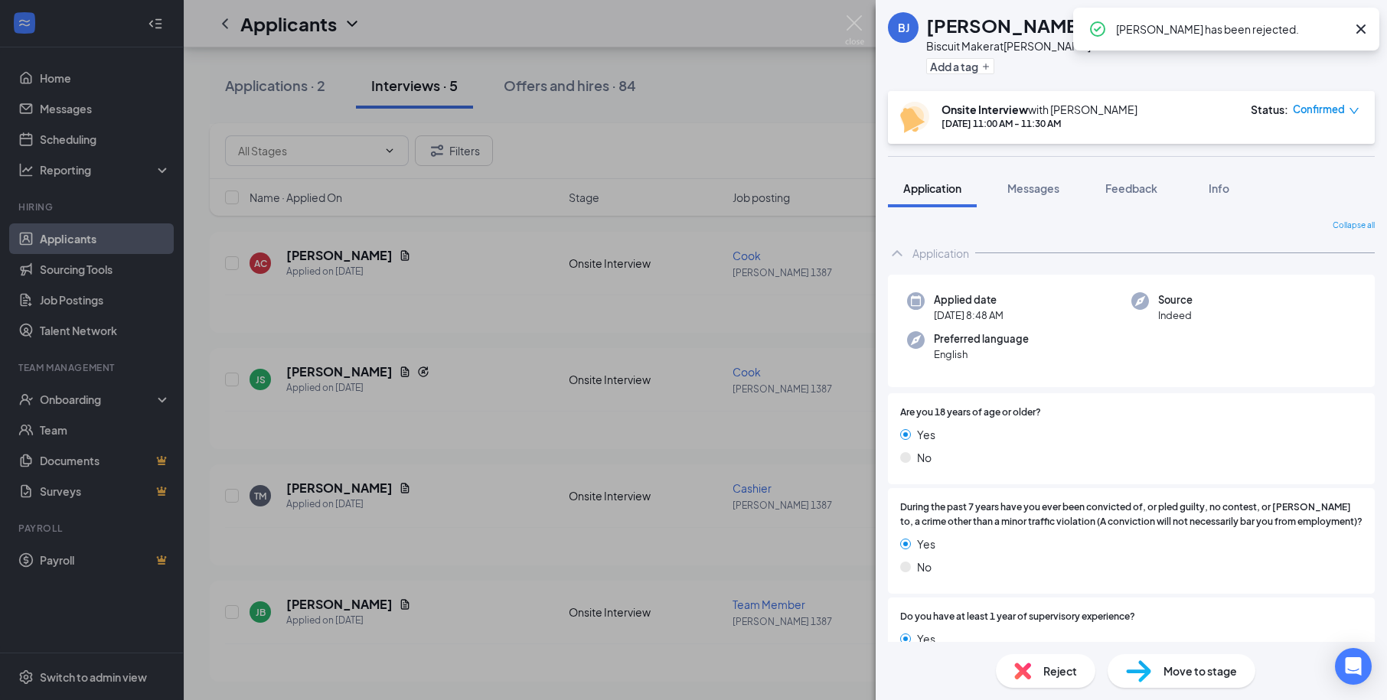
click at [723, 111] on div "[PERSON_NAME] [PERSON_NAME] Biscuit Maker at [PERSON_NAME] 1387 Add a tag Onsit…" at bounding box center [693, 350] width 1387 height 700
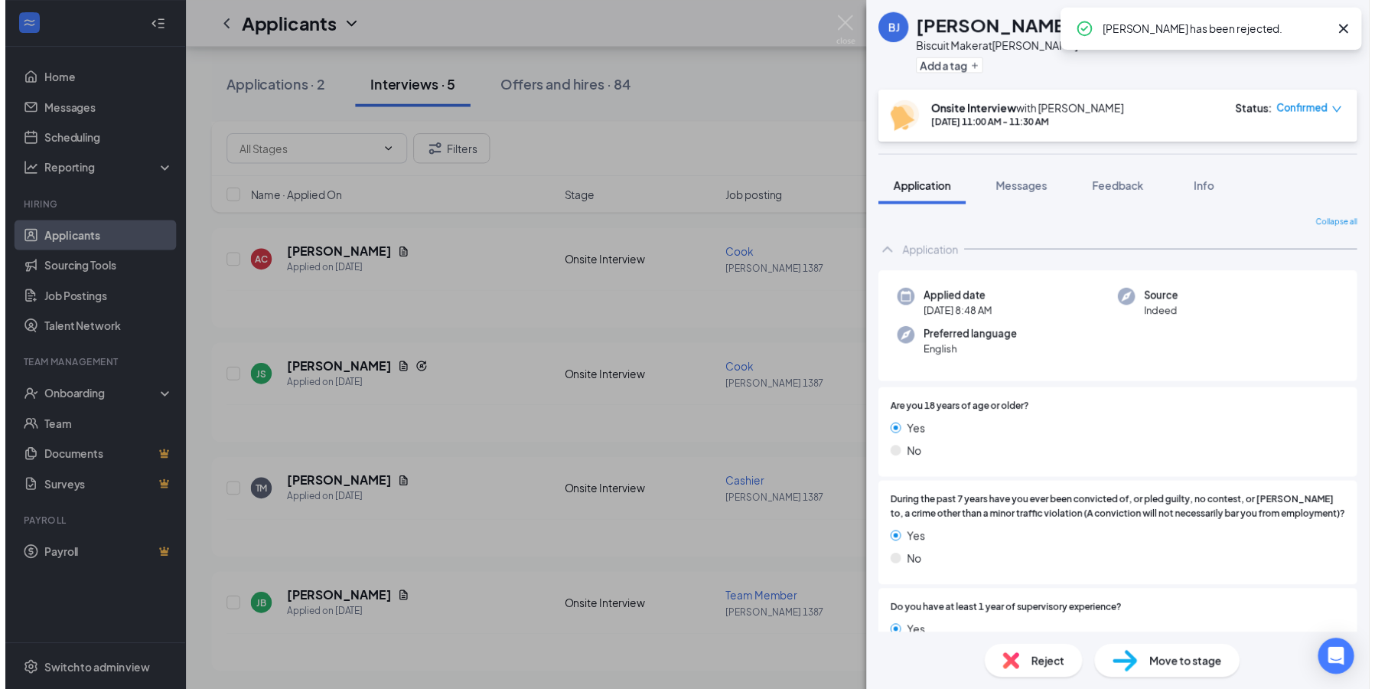
scroll to position [192, 0]
